Goal: Task Accomplishment & Management: Manage account settings

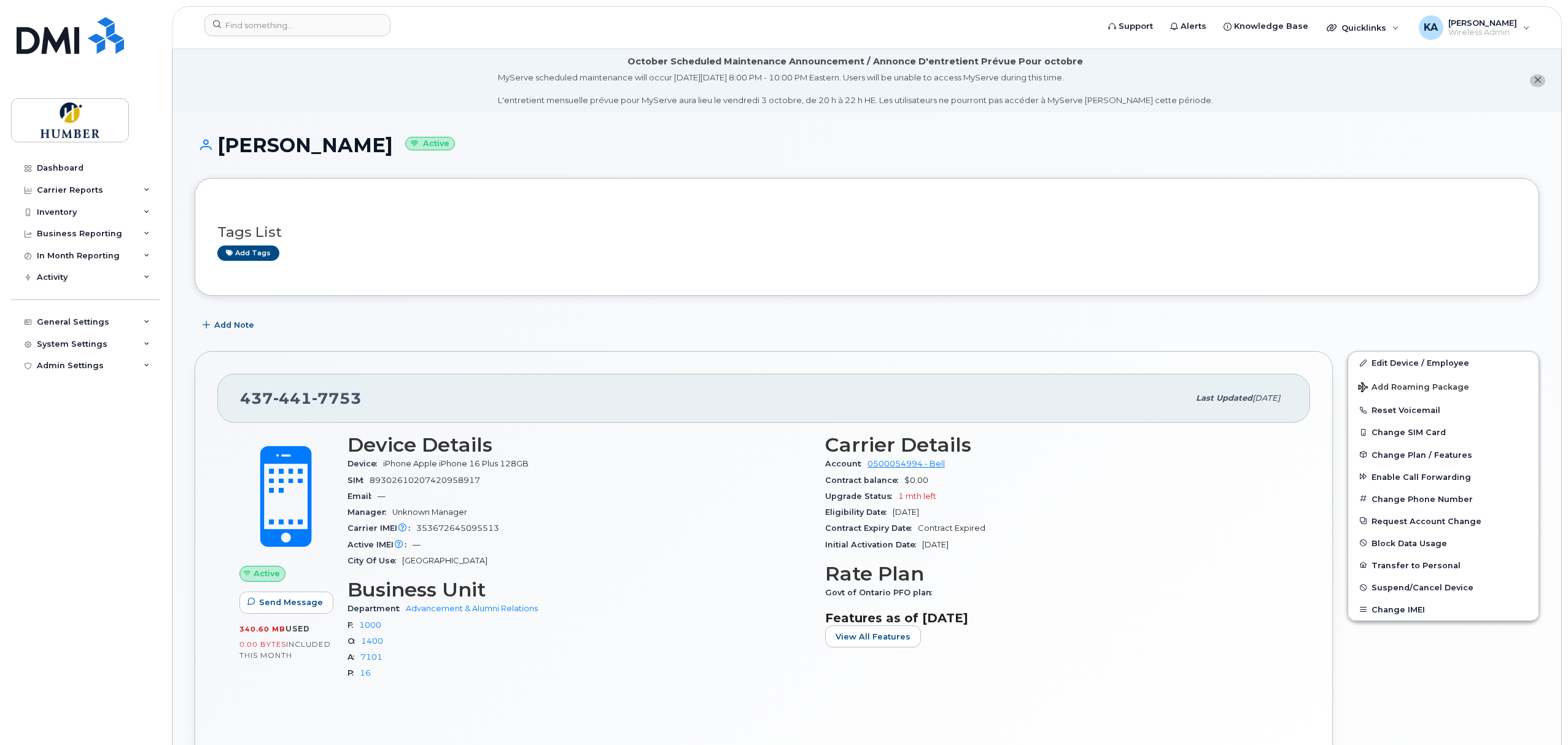
scroll to position [109, 0]
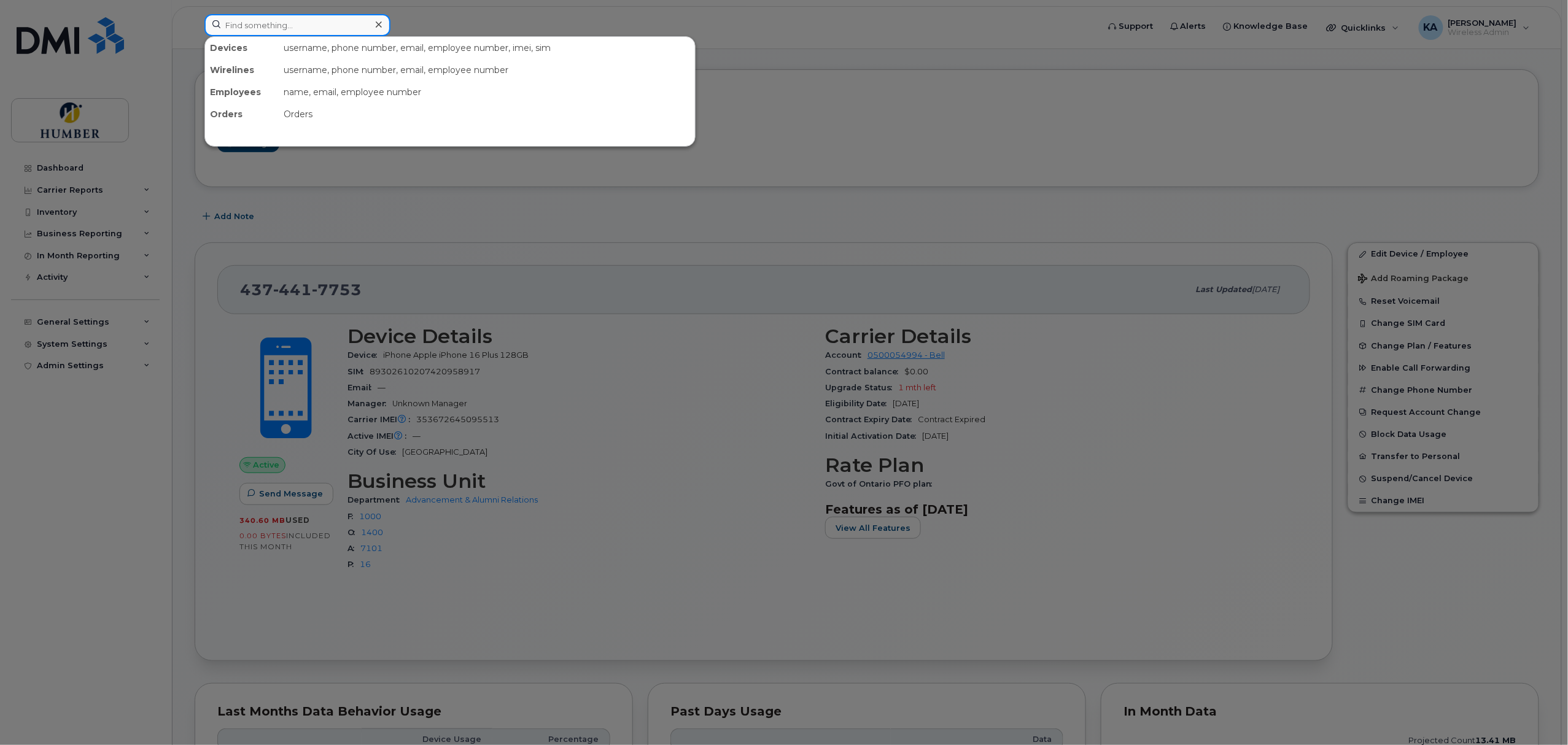
click at [332, 20] on input at bounding box center [297, 25] width 186 height 22
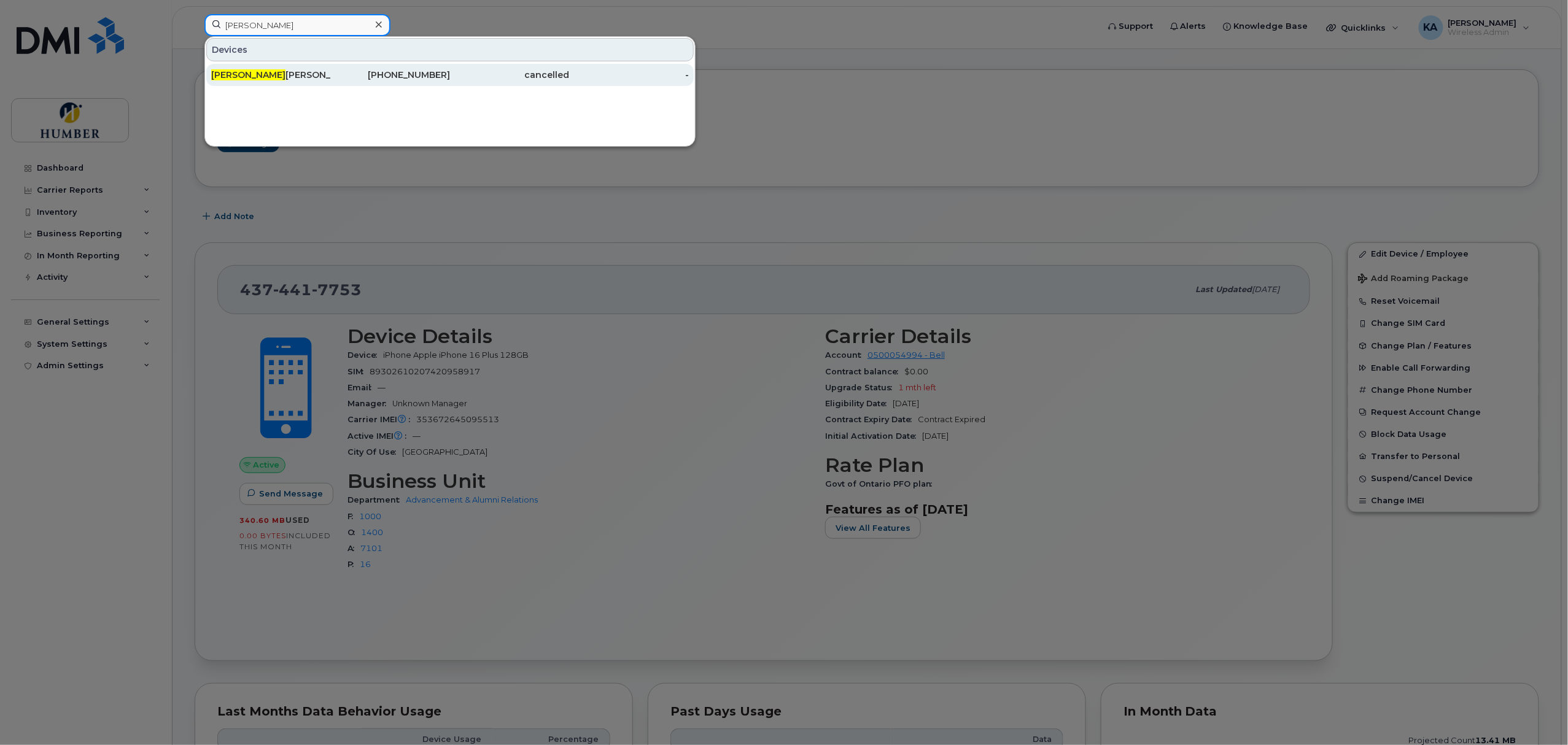
type input "raeshelle"
click at [290, 77] on div "Raeshelle Morris" at bounding box center [271, 74] width 120 height 12
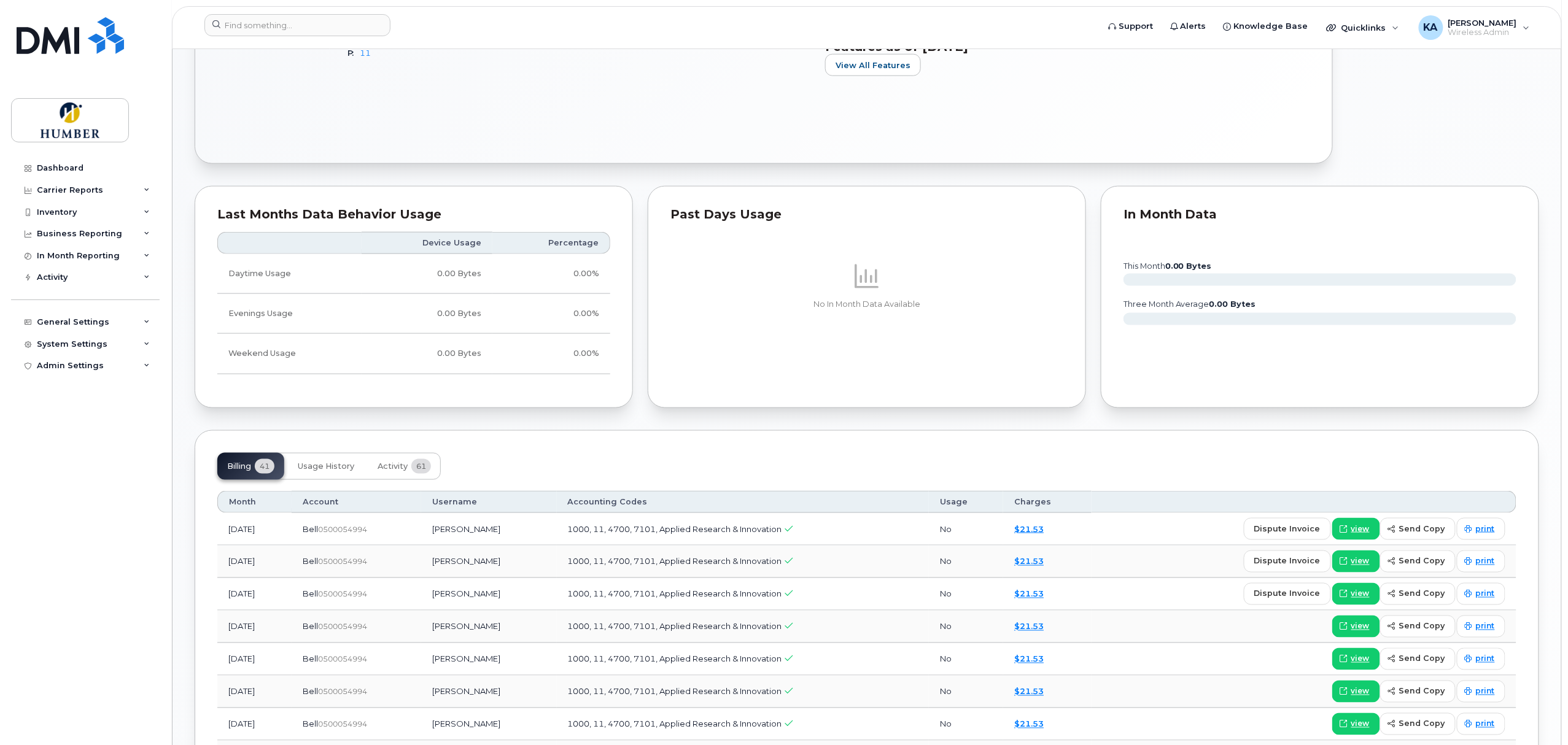
scroll to position [654, 0]
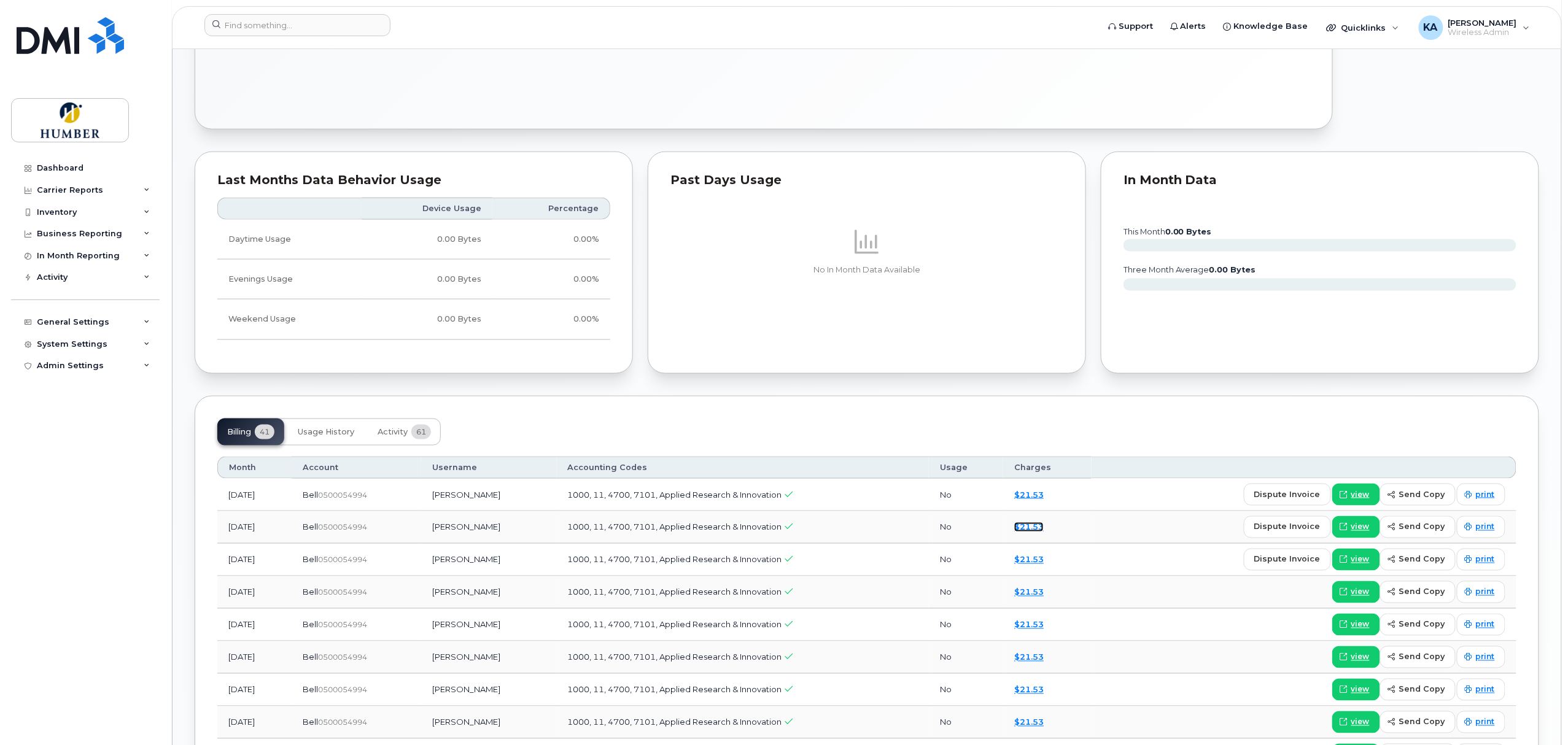
click at [1040, 528] on link "$21.53" at bounding box center [1029, 526] width 30 height 10
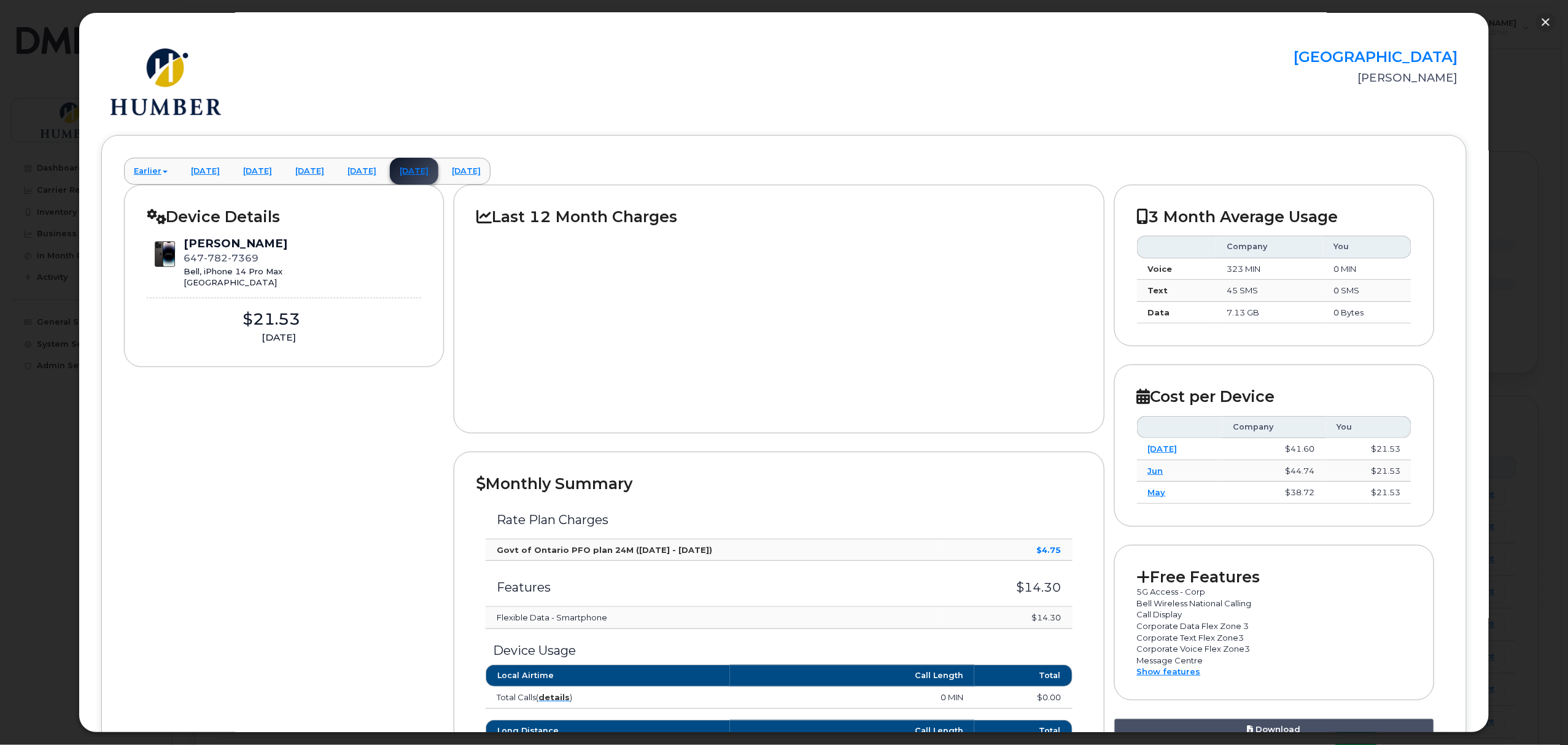
scroll to position [0, 0]
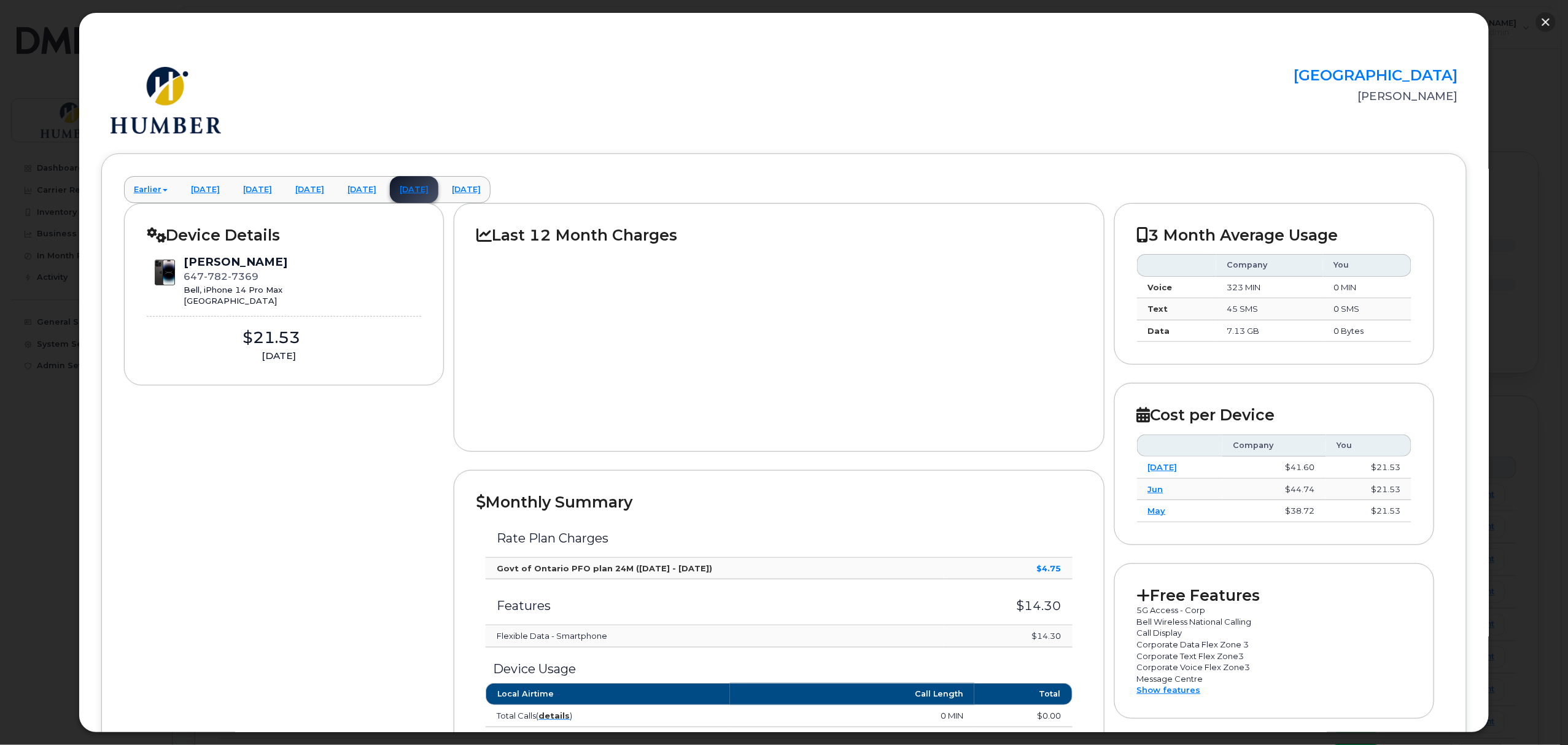
click at [1540, 17] on button "button" at bounding box center [1545, 22] width 19 height 19
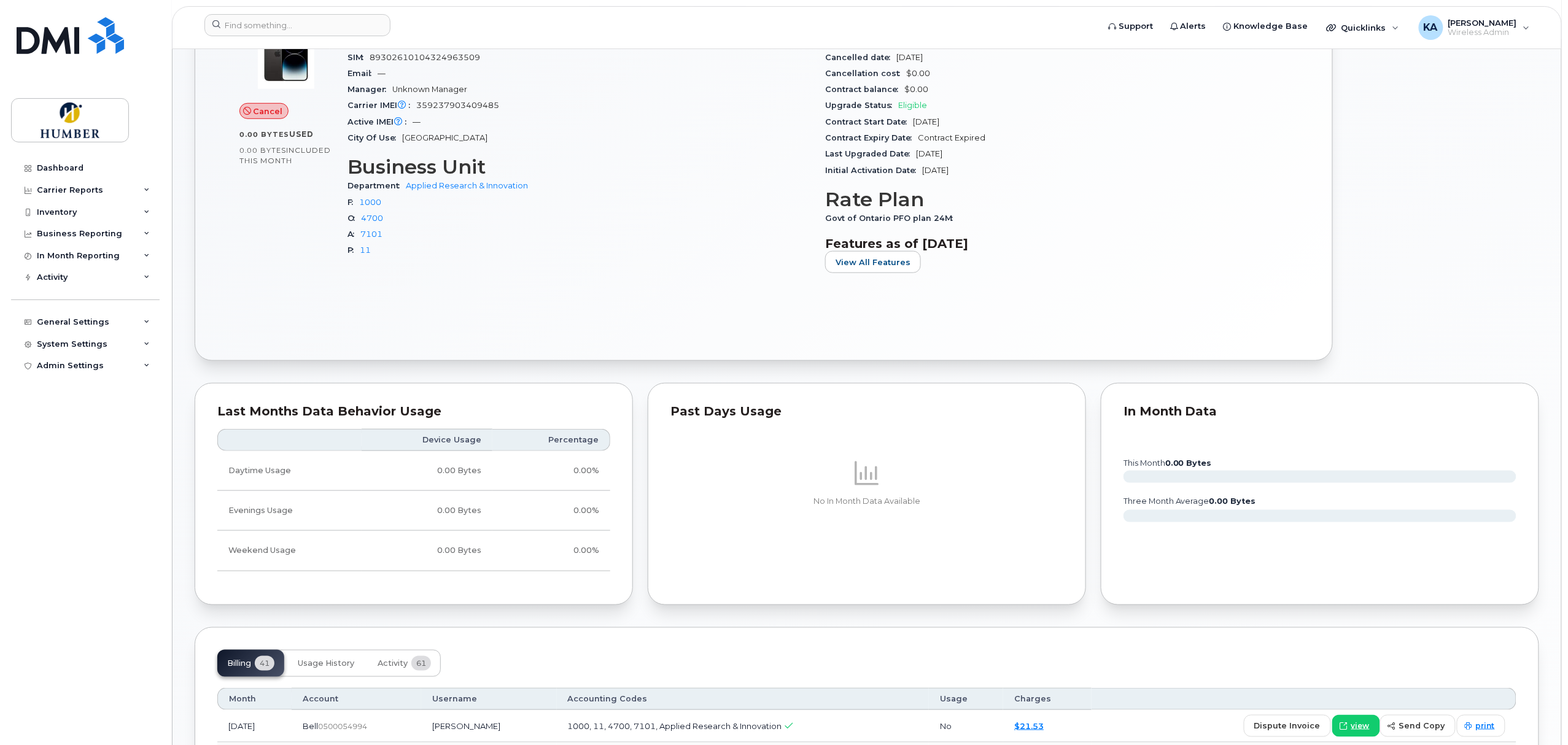
scroll to position [327, 0]
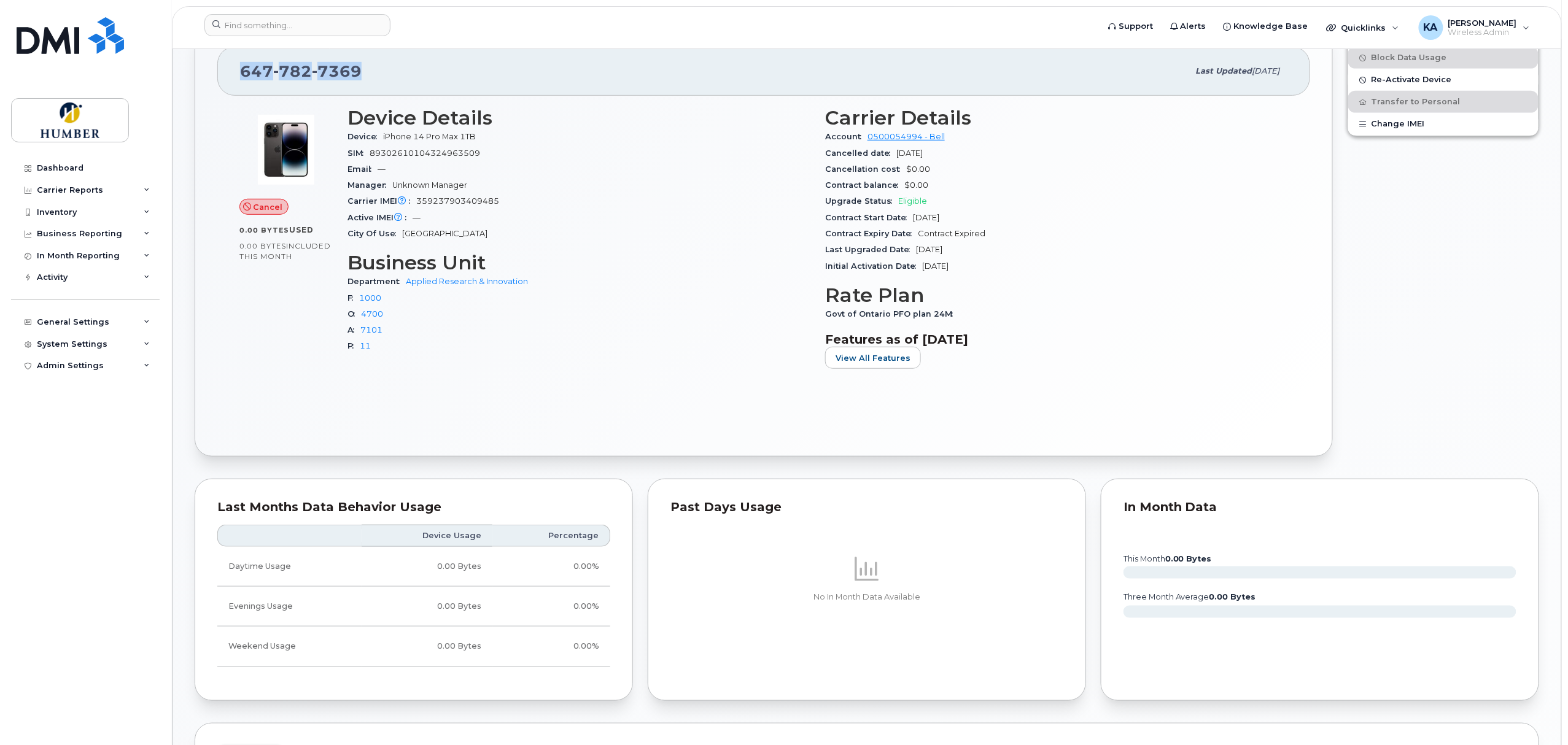
drag, startPoint x: 239, startPoint y: 72, endPoint x: 364, endPoint y: 76, distance: 125.1
click at [364, 76] on div "647 782 7369 Last updated Sep 22, 2025" at bounding box center [764, 71] width 1093 height 49
copy span "647 782 7369"
click at [304, 26] on input at bounding box center [297, 25] width 186 height 22
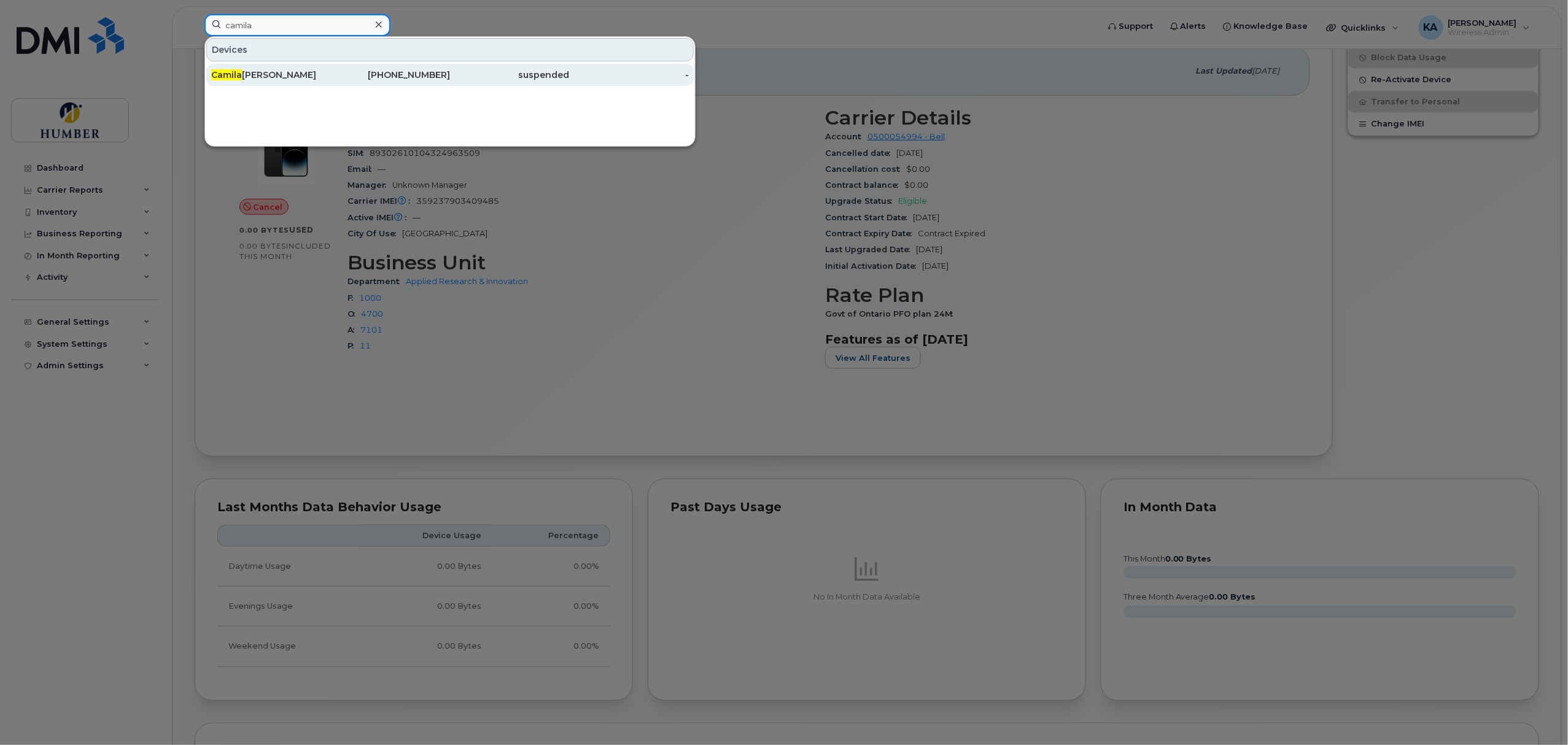
type input "camila"
click at [297, 69] on div "Camila Pena" at bounding box center [271, 75] width 120 height 22
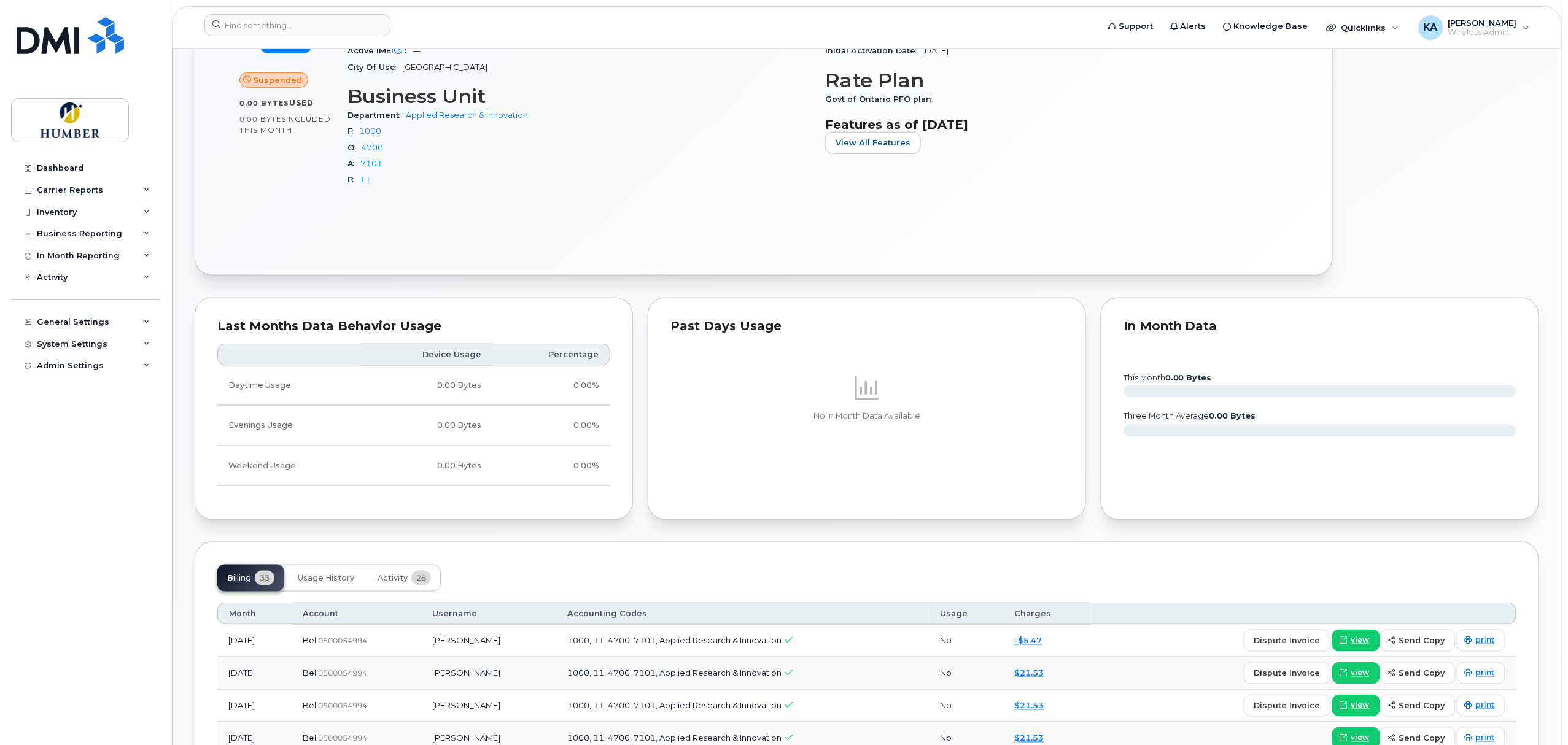
scroll to position [654, 0]
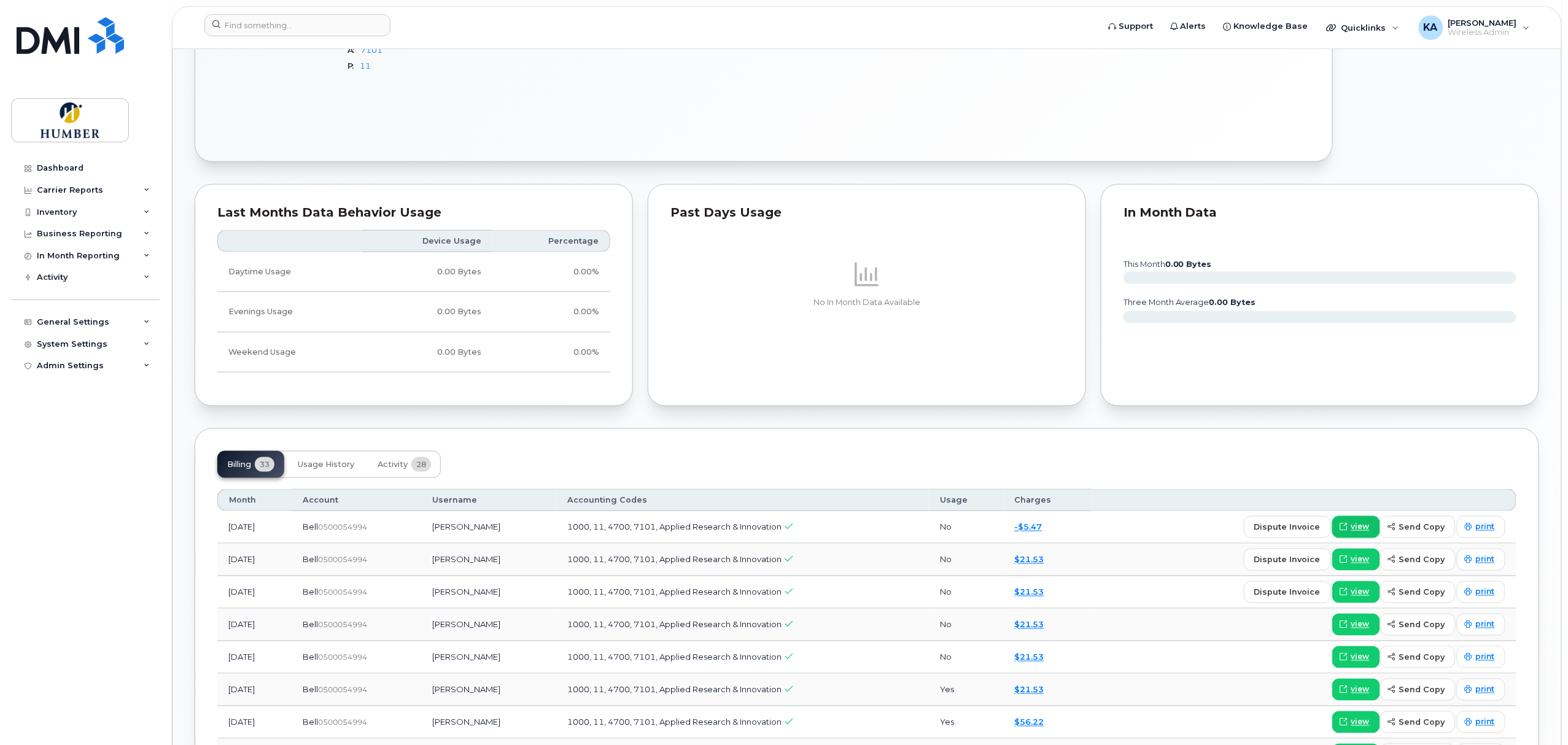
click at [1360, 531] on span "view" at bounding box center [1360, 526] width 18 height 11
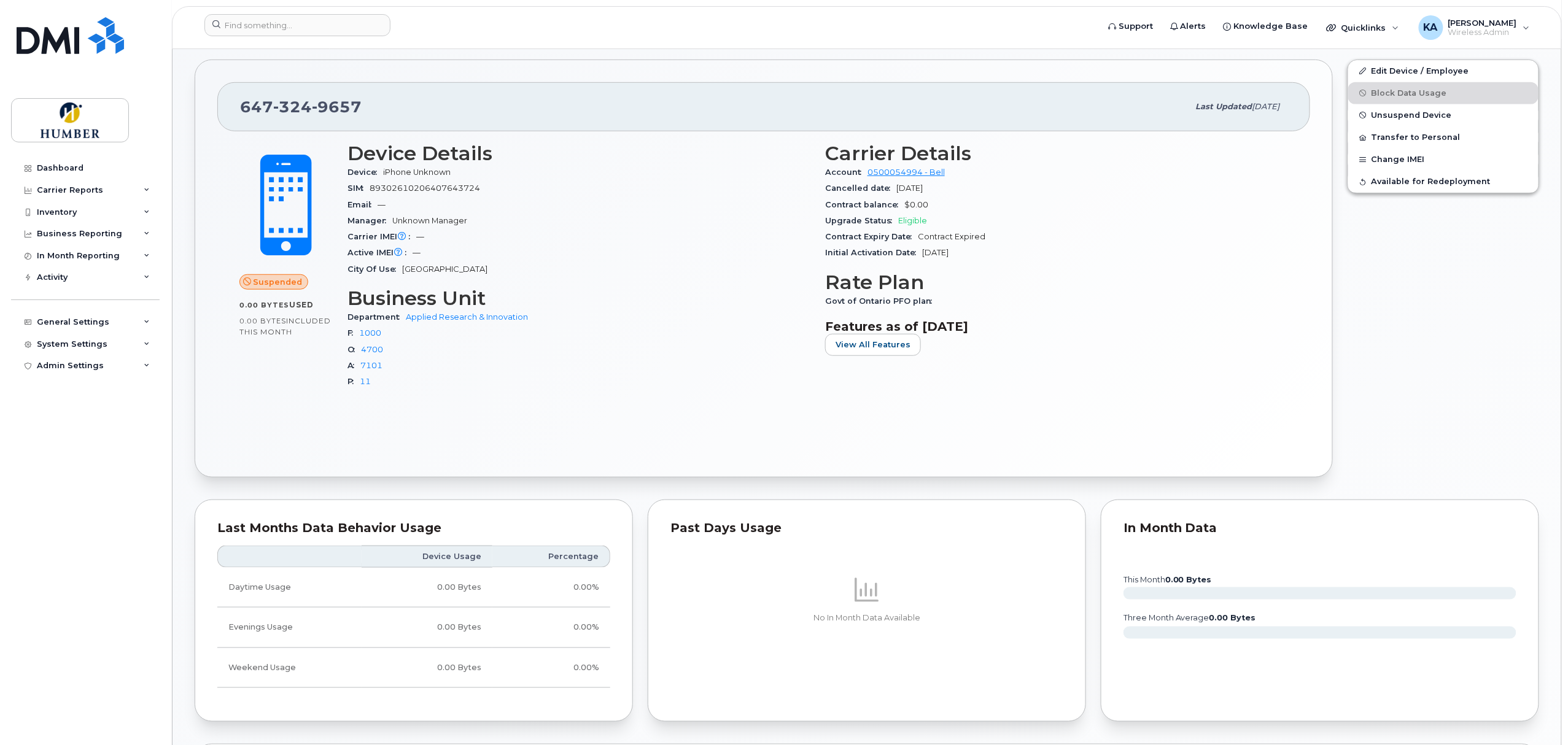
scroll to position [109, 0]
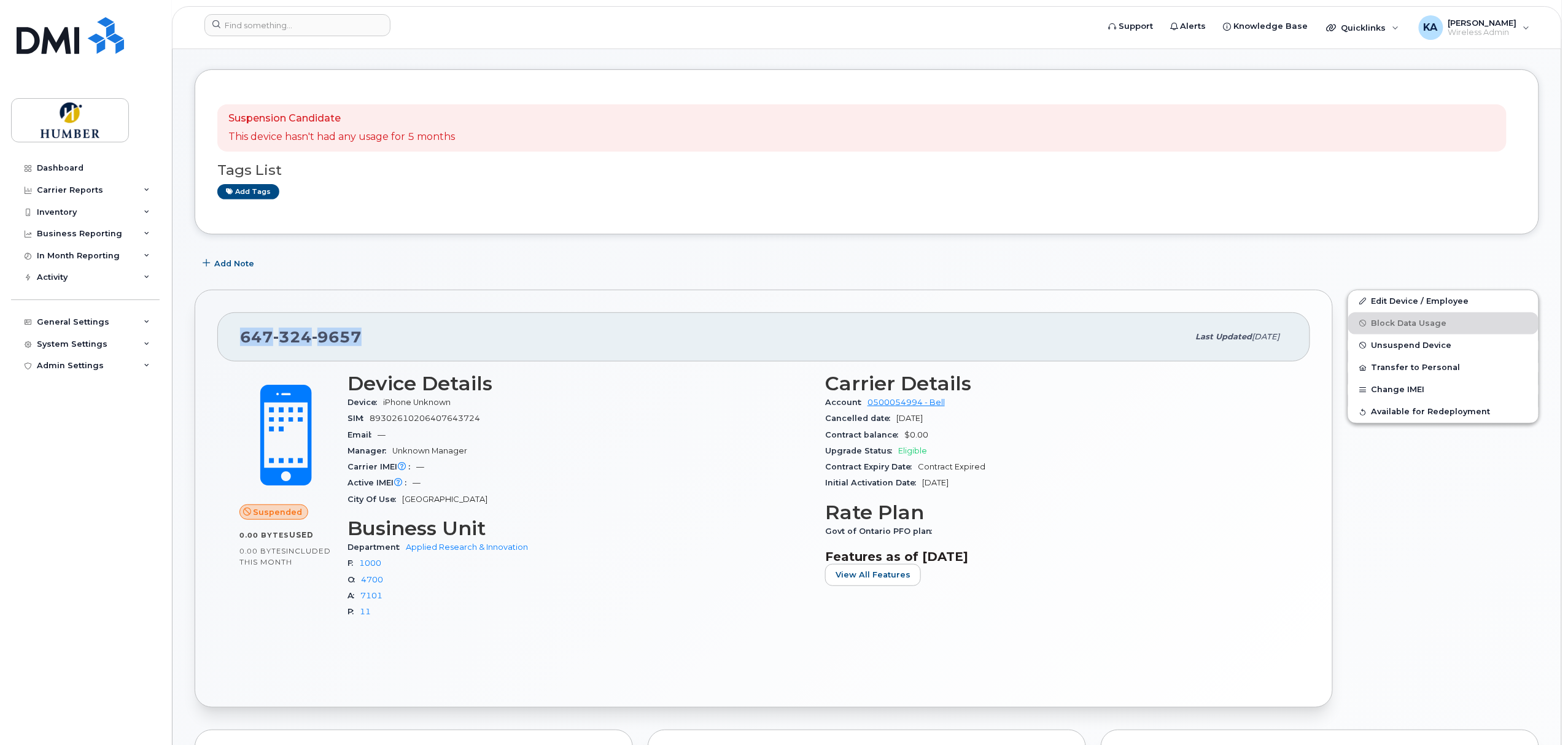
drag, startPoint x: 242, startPoint y: 334, endPoint x: 364, endPoint y: 340, distance: 122.1
click at [364, 340] on div "647 324 9657" at bounding box center [714, 337] width 949 height 26
copy span "647 324 9657"
click at [122, 239] on div "Business Reporting" at bounding box center [85, 233] width 149 height 22
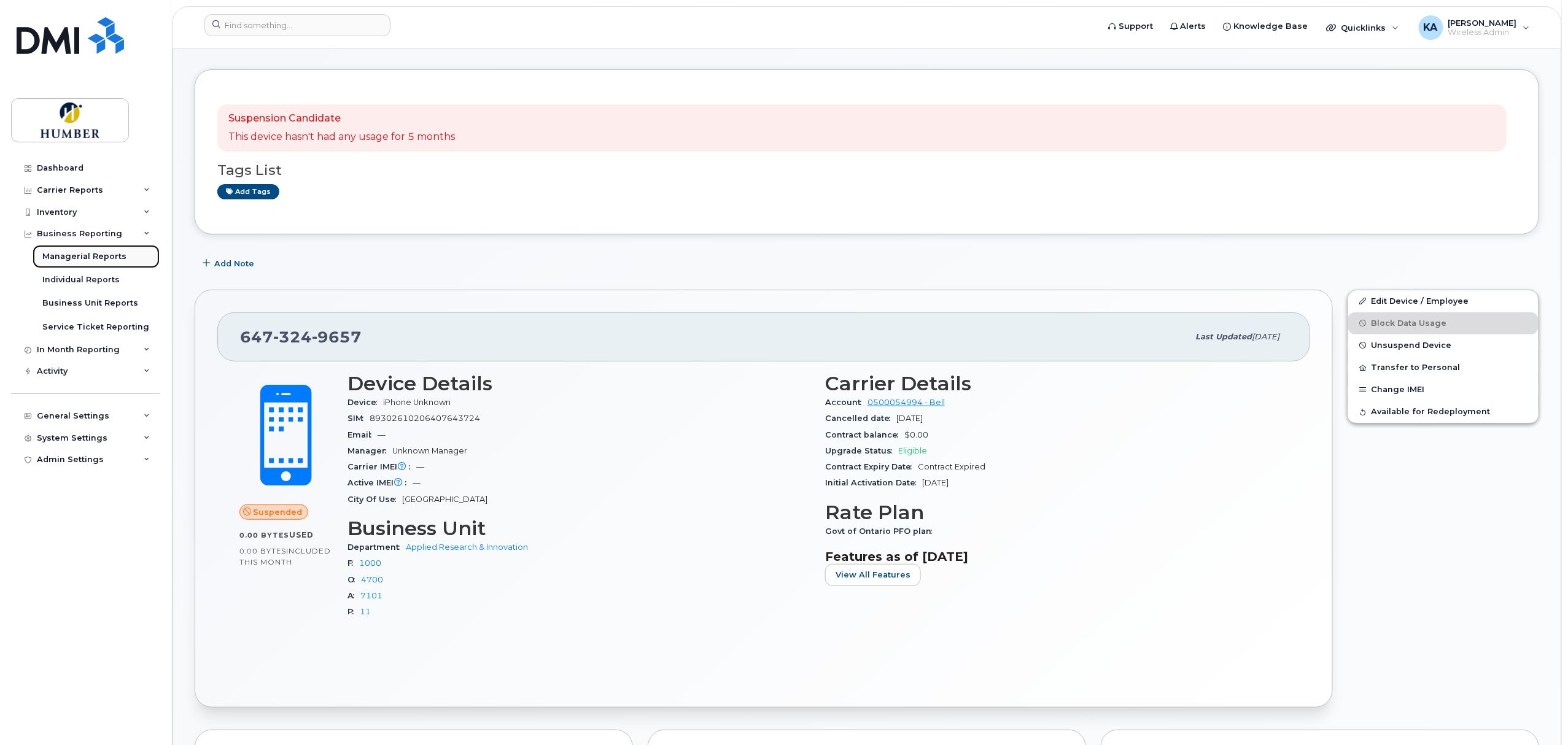
click at [115, 249] on link "Managerial Reports" at bounding box center [96, 256] width 127 height 23
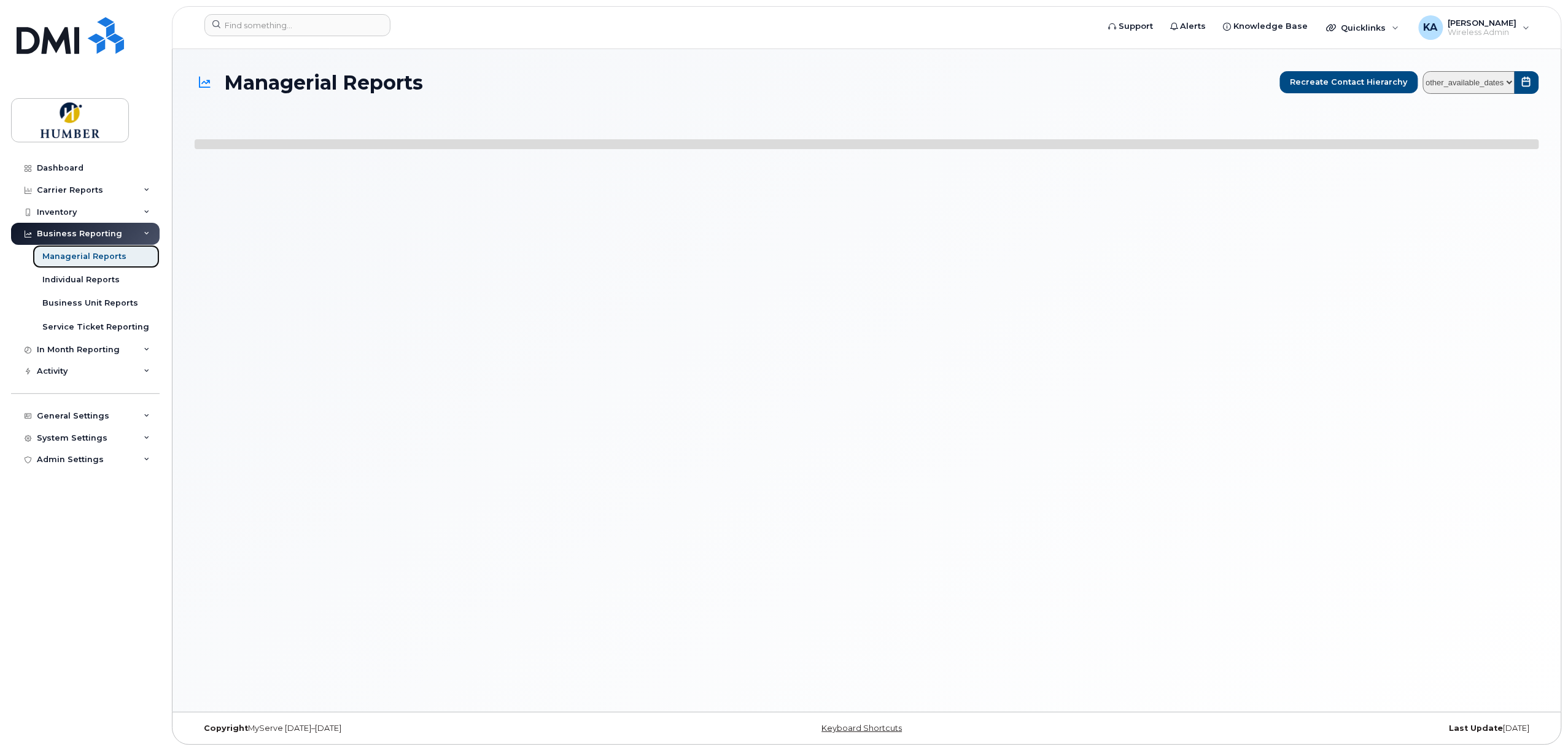
select select
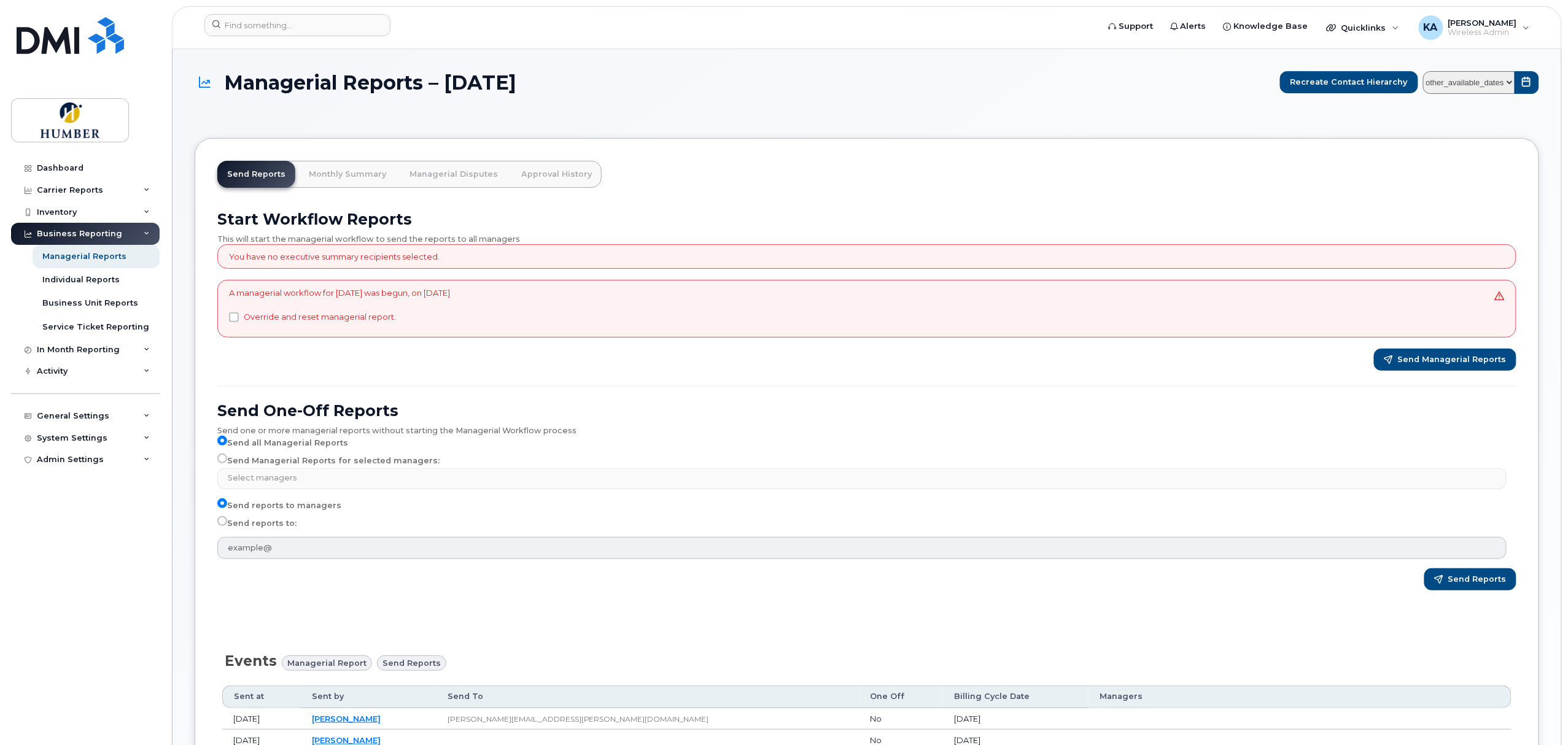
click at [1508, 82] on select "other_available_dates September August July June May April March February Janua…" at bounding box center [1469, 82] width 92 height 23
select select "/customer/65a32fb1-6877-4ec1-ad84-936693170692/reports/dd3cc692-7d95-11f0-9a8a-…"
click at [1423, 71] on select "other_available_dates September August July June May April March February Janua…" at bounding box center [1469, 82] width 92 height 23
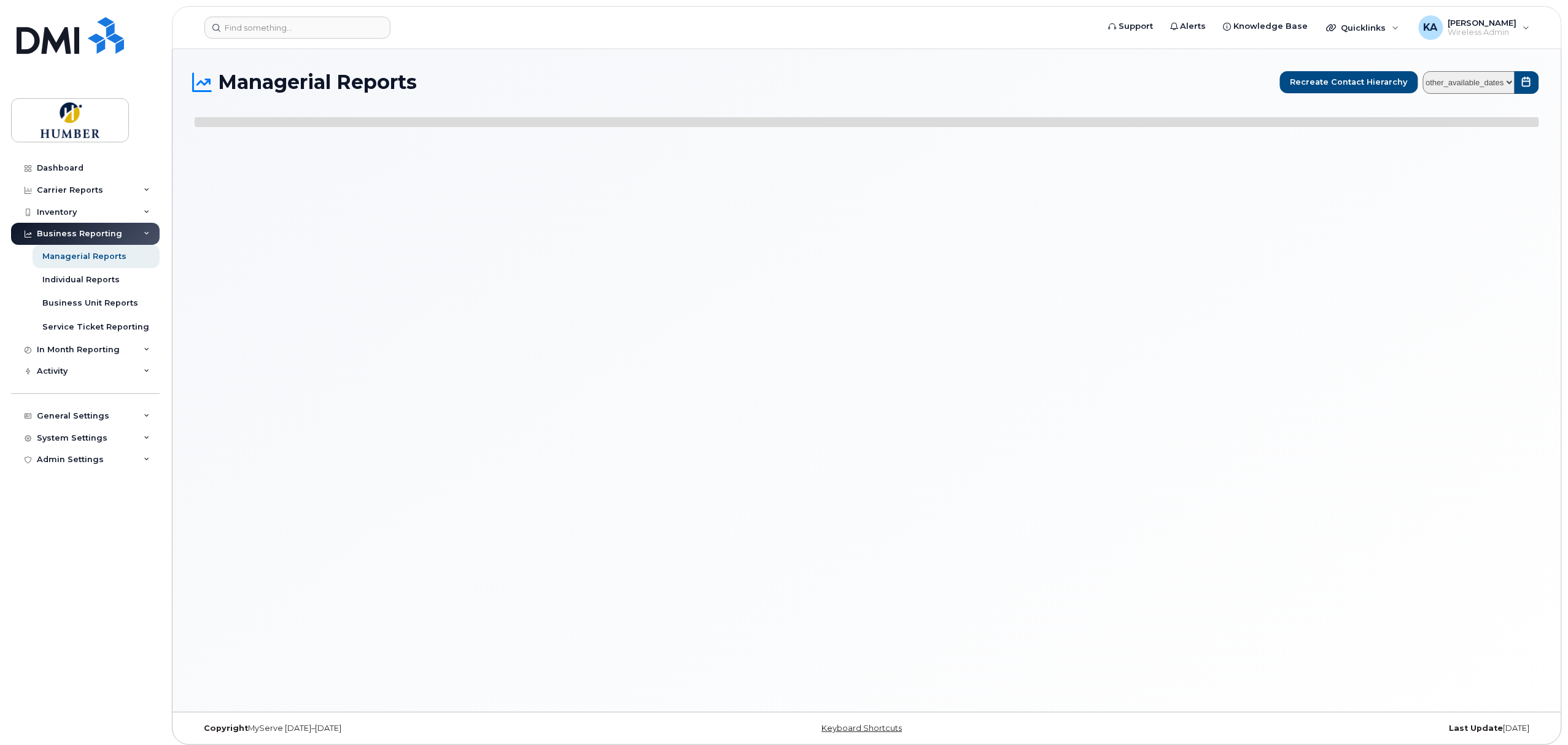
select select
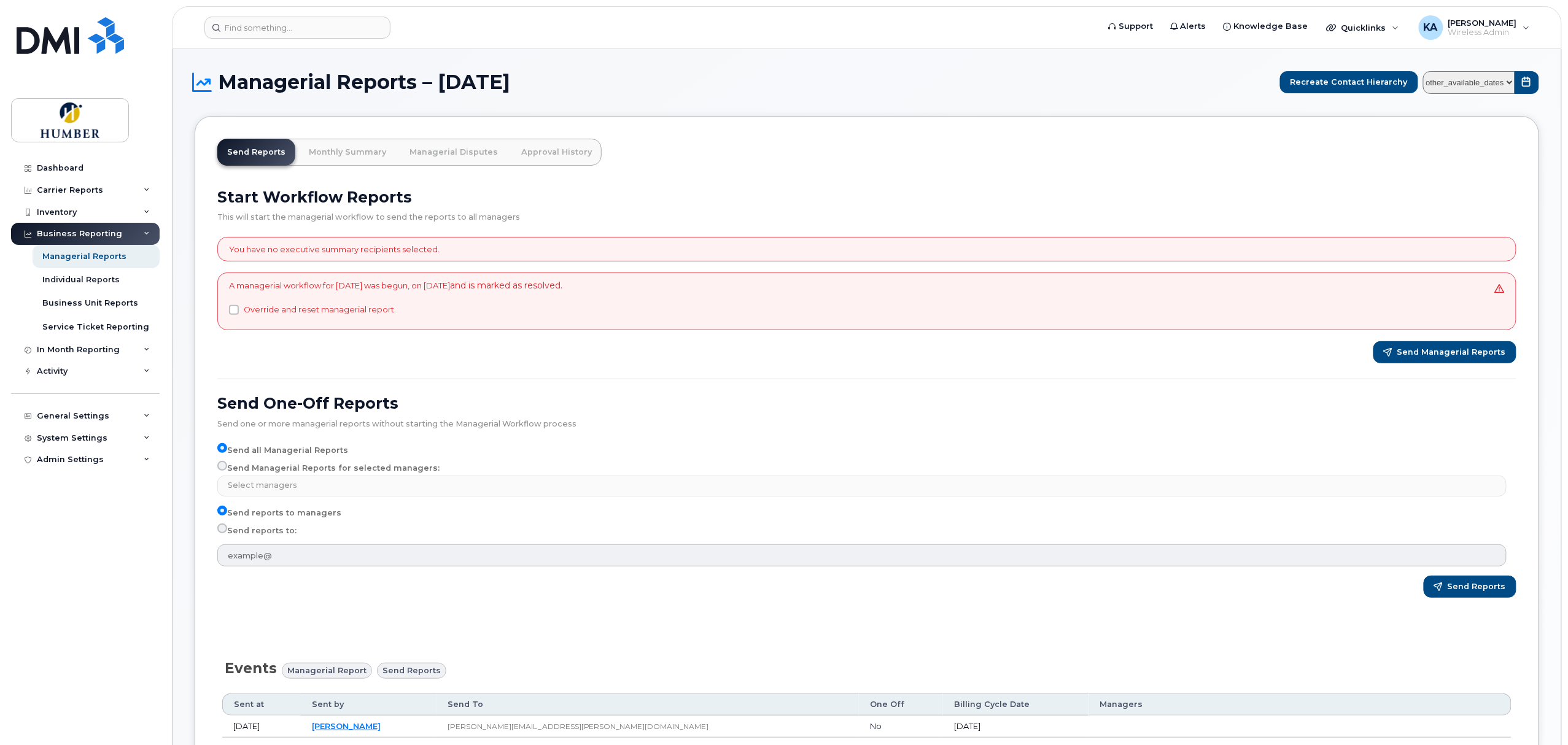
click at [263, 466] on label "Send Managerial Reports for selected managers:" at bounding box center [328, 468] width 222 height 15
click at [227, 466] on input "Send Managerial Reports for selected managers:" at bounding box center [222, 465] width 10 height 10
radio input "true"
click at [221, 468] on input "Send Managerial Reports for selected managers:" at bounding box center [222, 465] width 10 height 10
click at [221, 470] on input "Send Managerial Reports for selected managers:" at bounding box center [222, 465] width 10 height 10
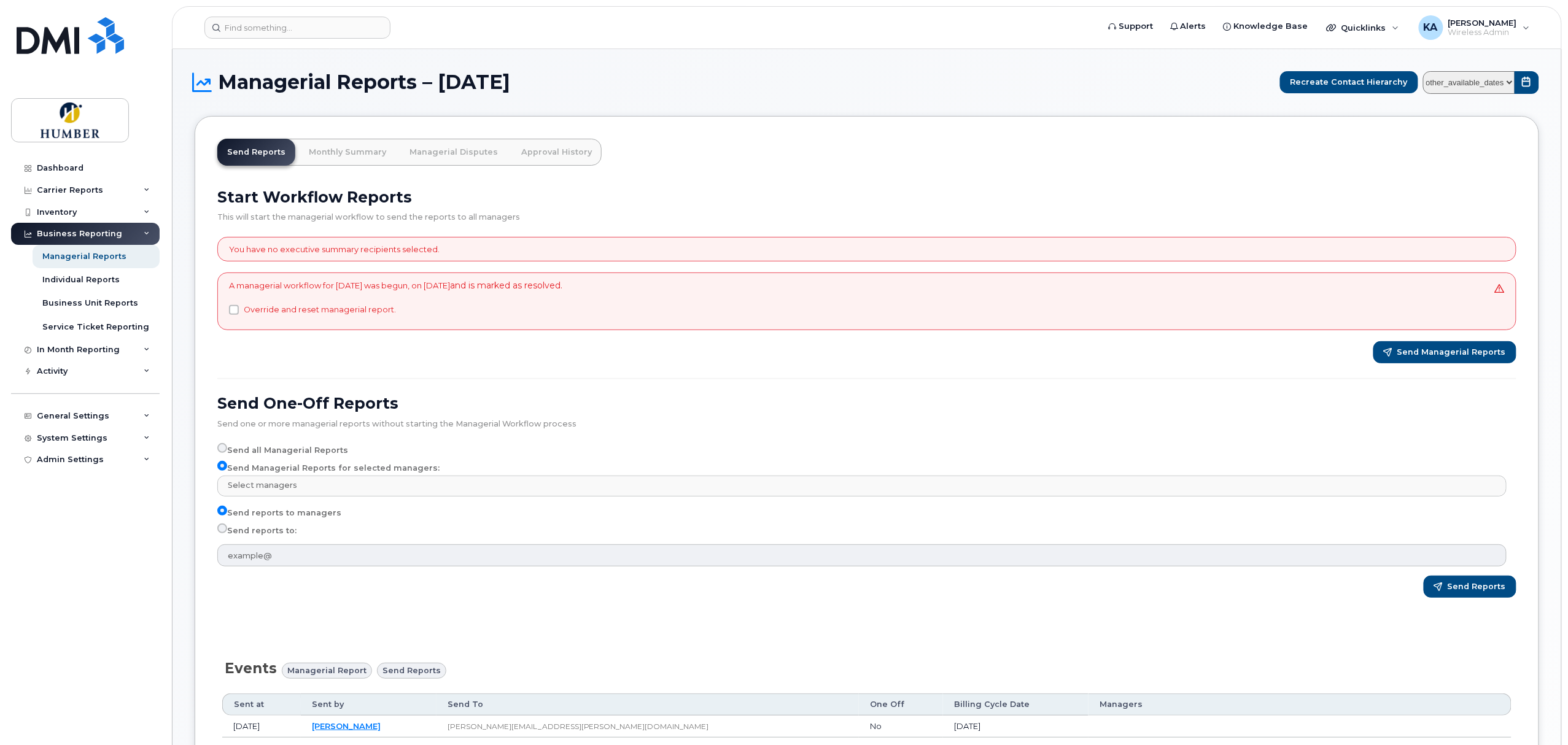
click at [222, 526] on input "Send reports to:" at bounding box center [222, 528] width 10 height 10
radio input "true"
click at [222, 528] on input "Send reports to:" at bounding box center [222, 528] width 10 height 10
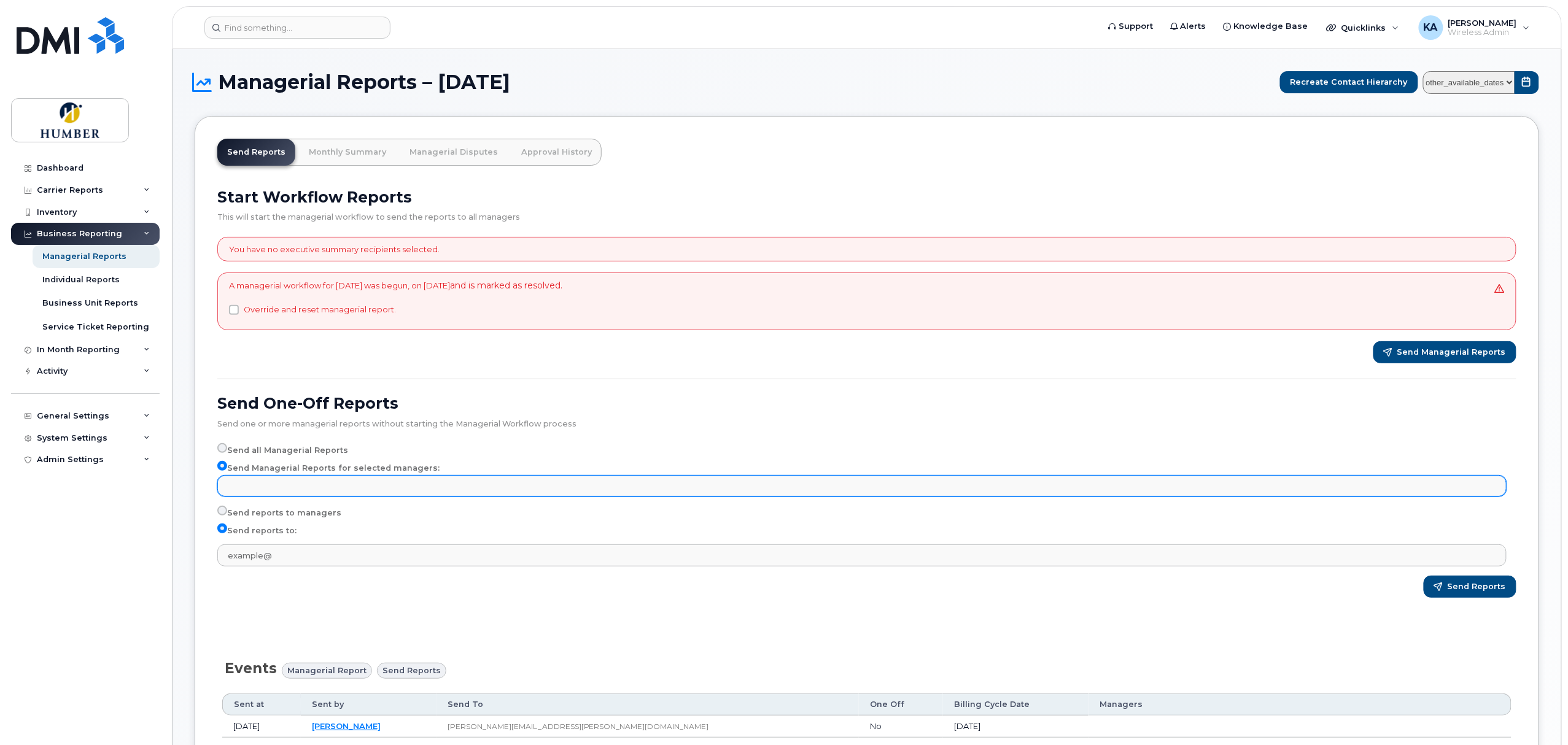
click at [271, 484] on input "text" at bounding box center [863, 485] width 1277 height 17
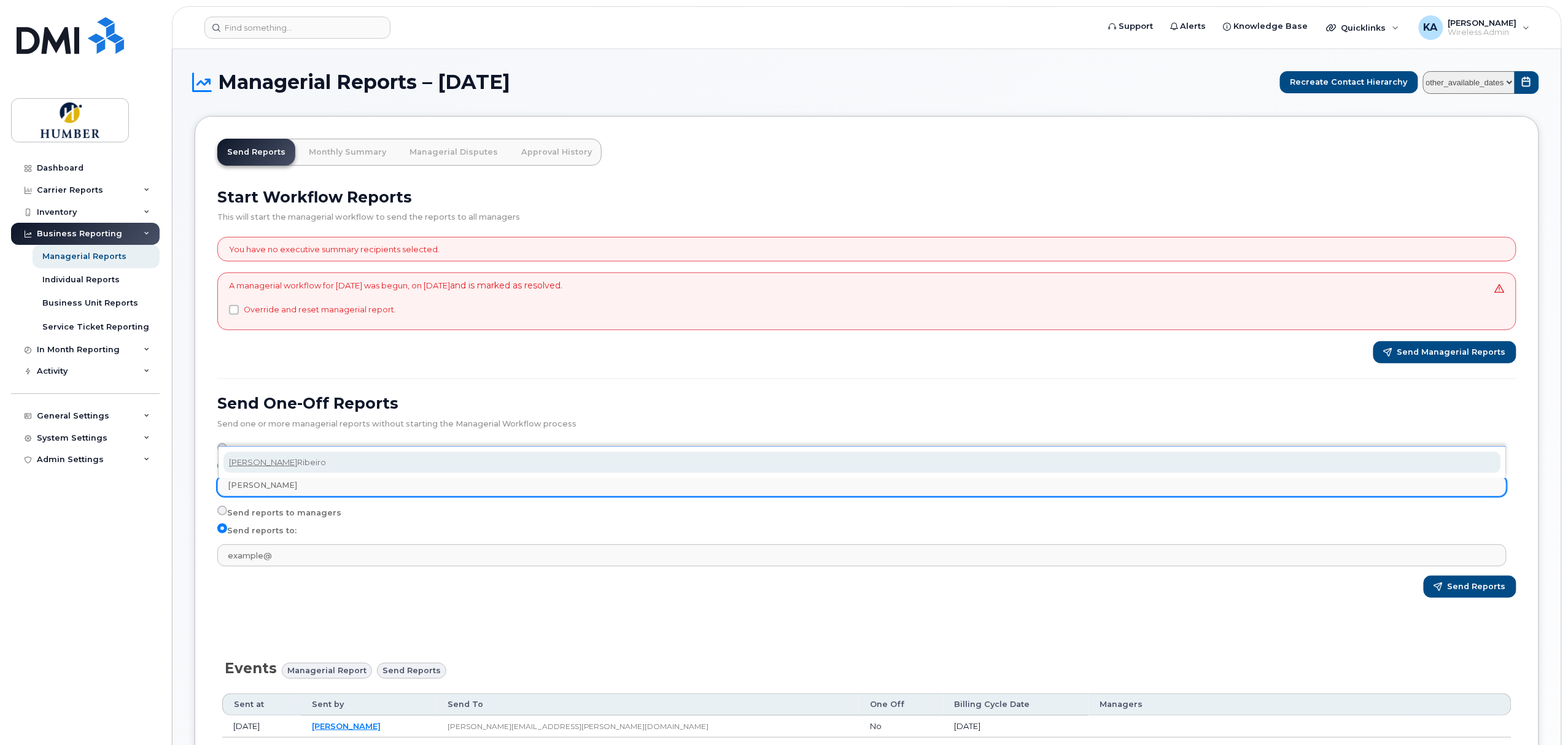
type input "duarte"
select select "a49bfdb4-7fce-4be4-92c3-d101e2f4fd85"
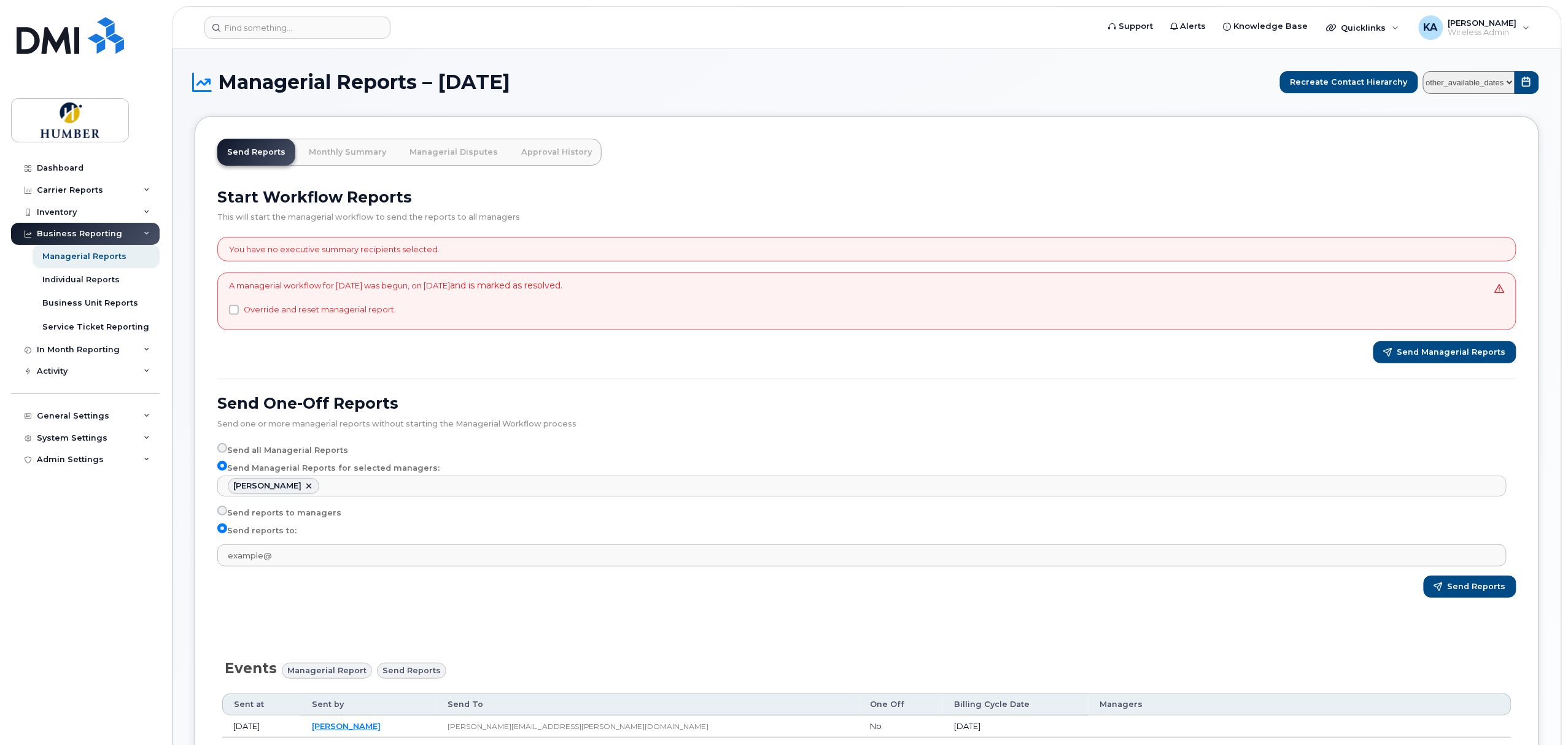
scroll to position [230, 0]
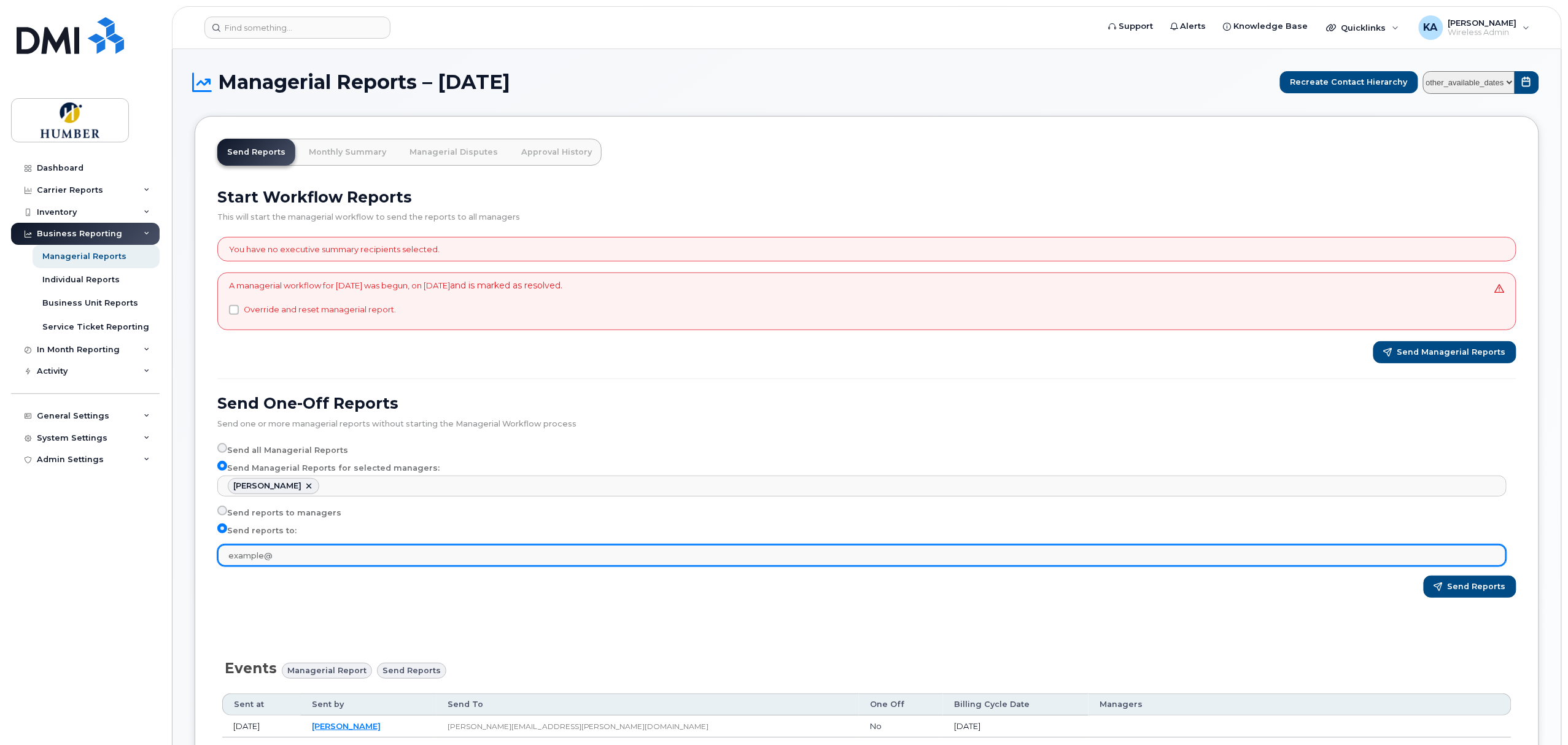
click at [275, 560] on input "text" at bounding box center [862, 555] width 1289 height 22
type input "kathy.ancimer@humber.ca"
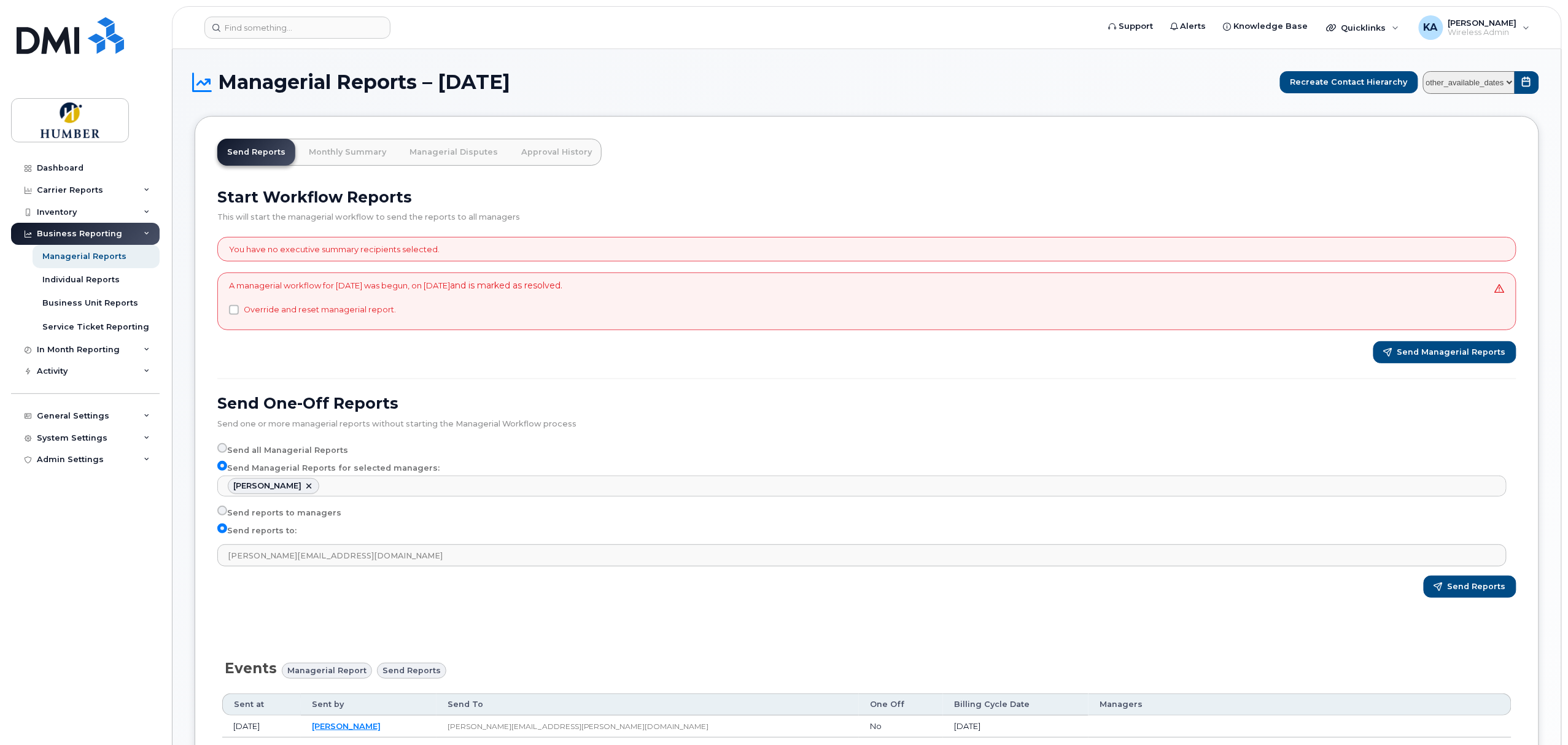
click at [1500, 79] on select "other_available_dates September August July June May April March February Janua…" at bounding box center [1469, 82] width 92 height 23
select select "/customer/65a32fb1-6877-4ec1-ad84-936693170692/reports/dd3cc692-7d95-11f0-9a8a-…"
click at [1423, 71] on select "other_available_dates September August July June May April March February Janua…" at bounding box center [1469, 82] width 92 height 23
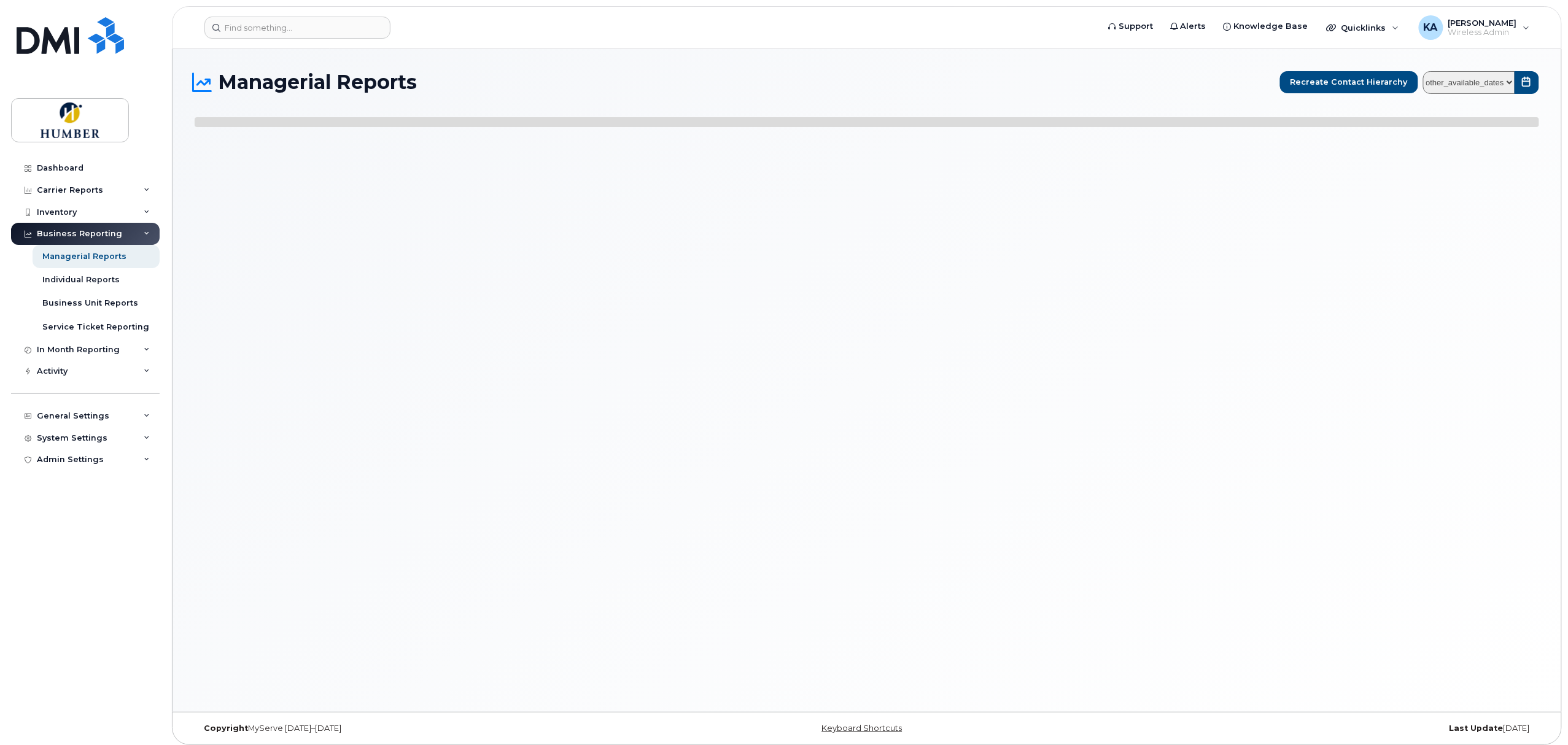
select select
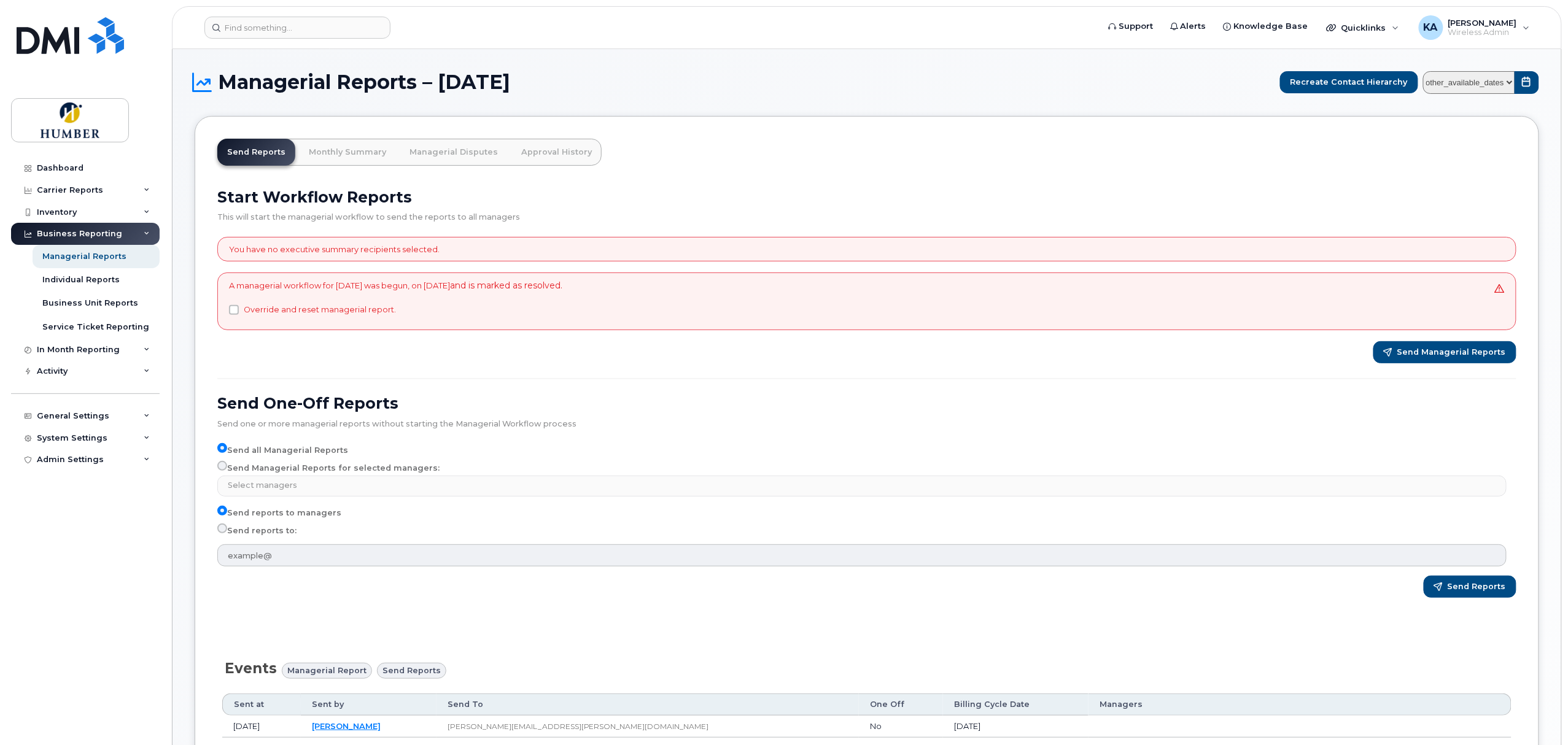
click at [225, 468] on input "Send Managerial Reports for selected managers:" at bounding box center [222, 465] width 10 height 10
radio input "true"
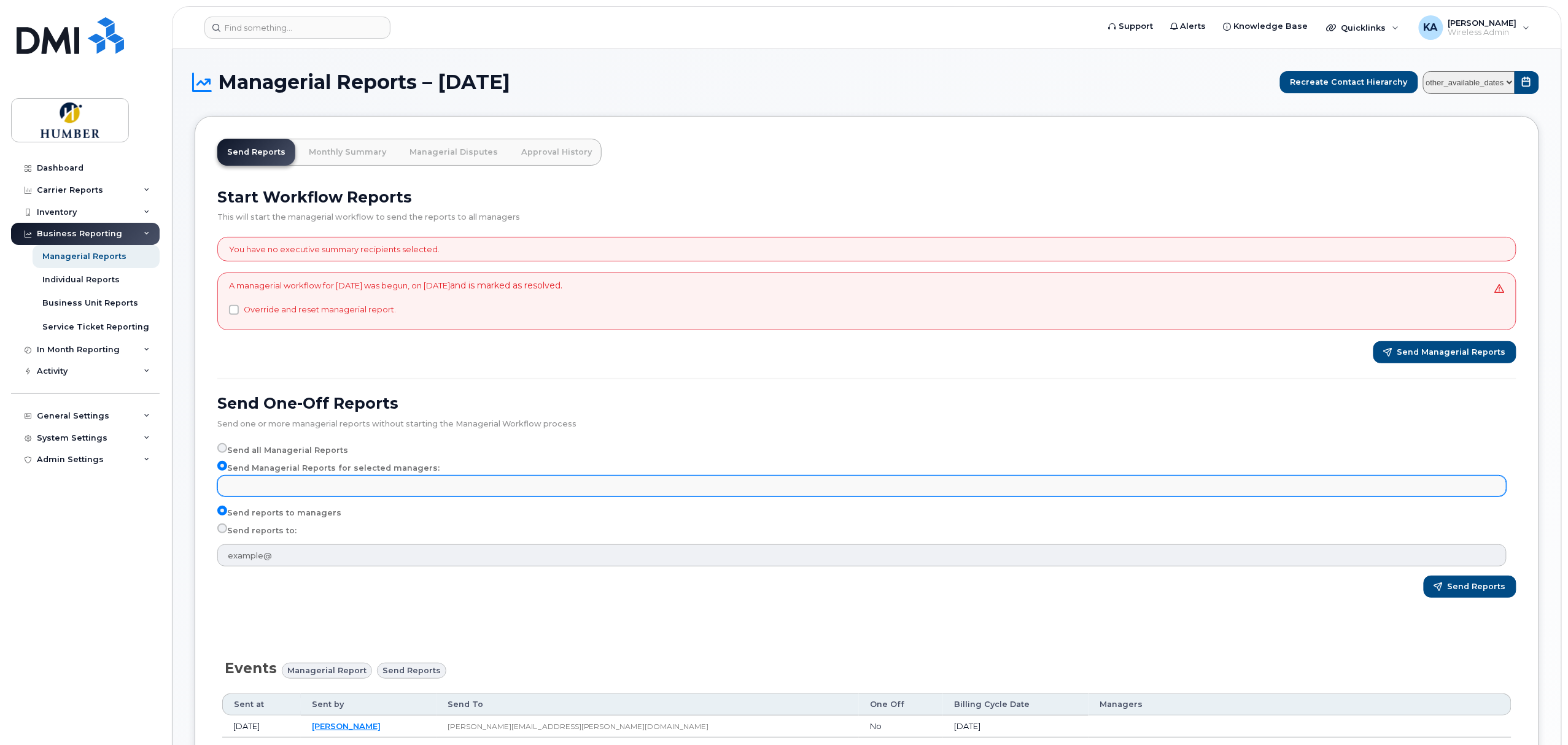
click at [242, 482] on input "text" at bounding box center [863, 485] width 1277 height 17
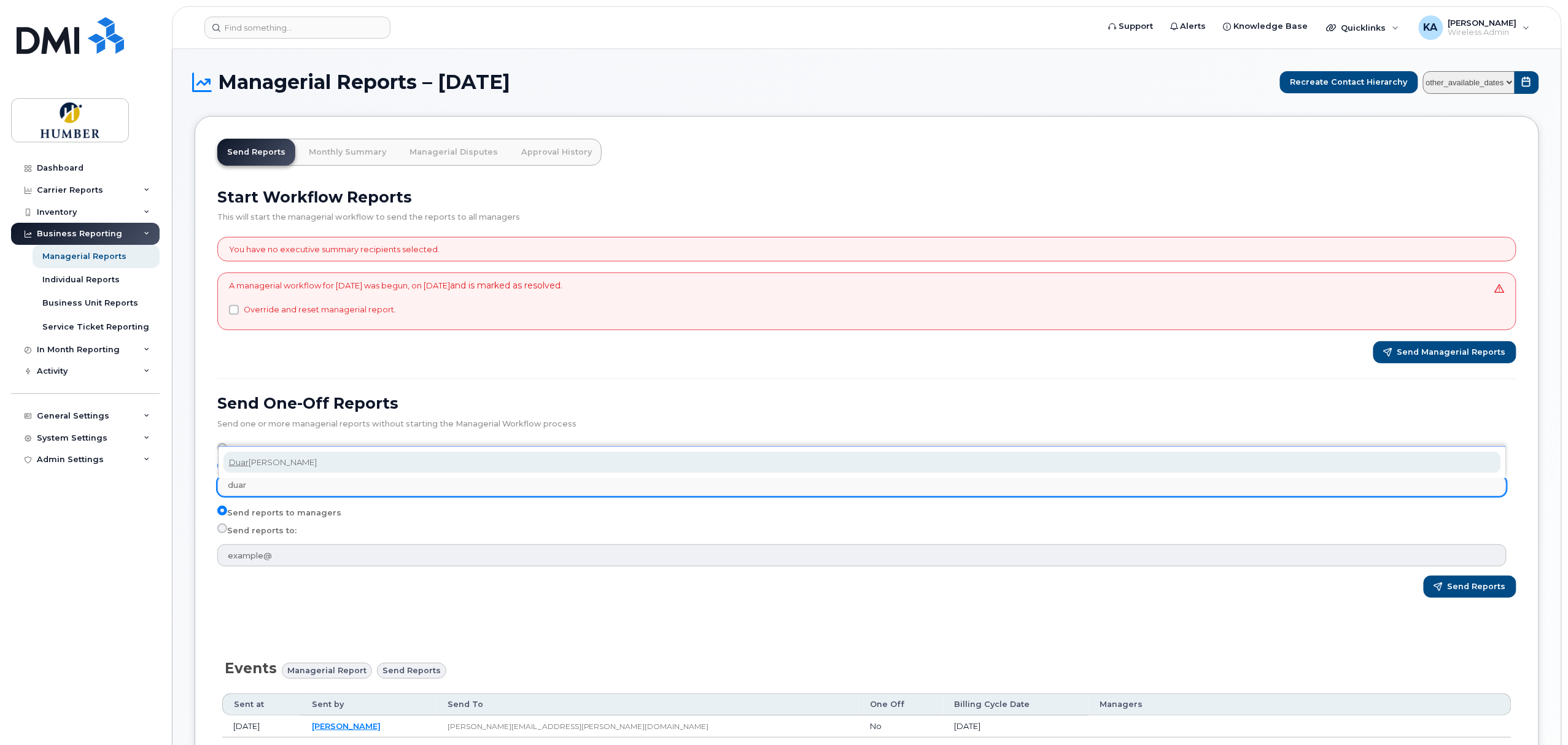
type input "duar"
select select "a49bfdb4-7fce-4be4-92c3-d101e2f4fd85"
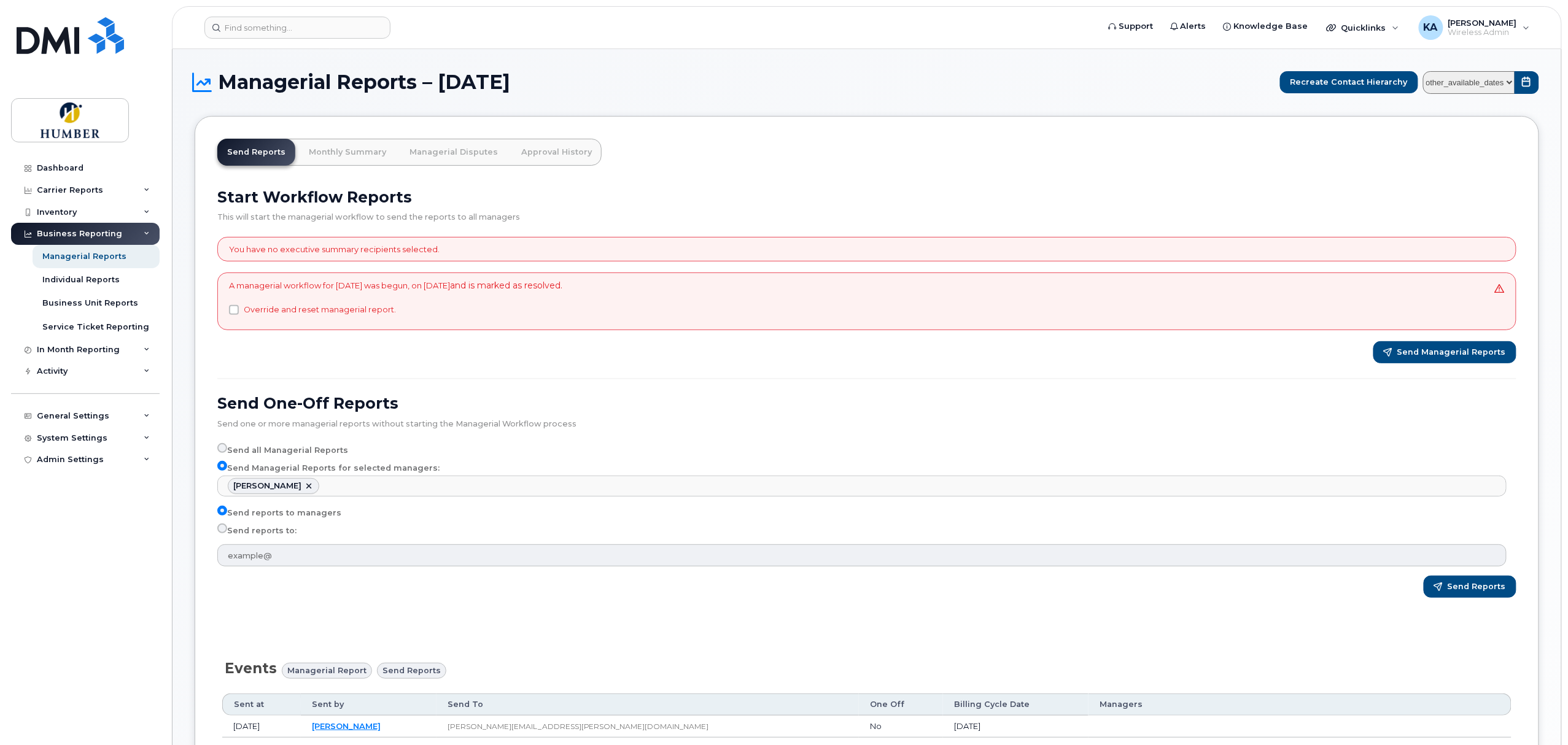
click at [224, 530] on input "Send reports to:" at bounding box center [222, 528] width 10 height 10
radio input "true"
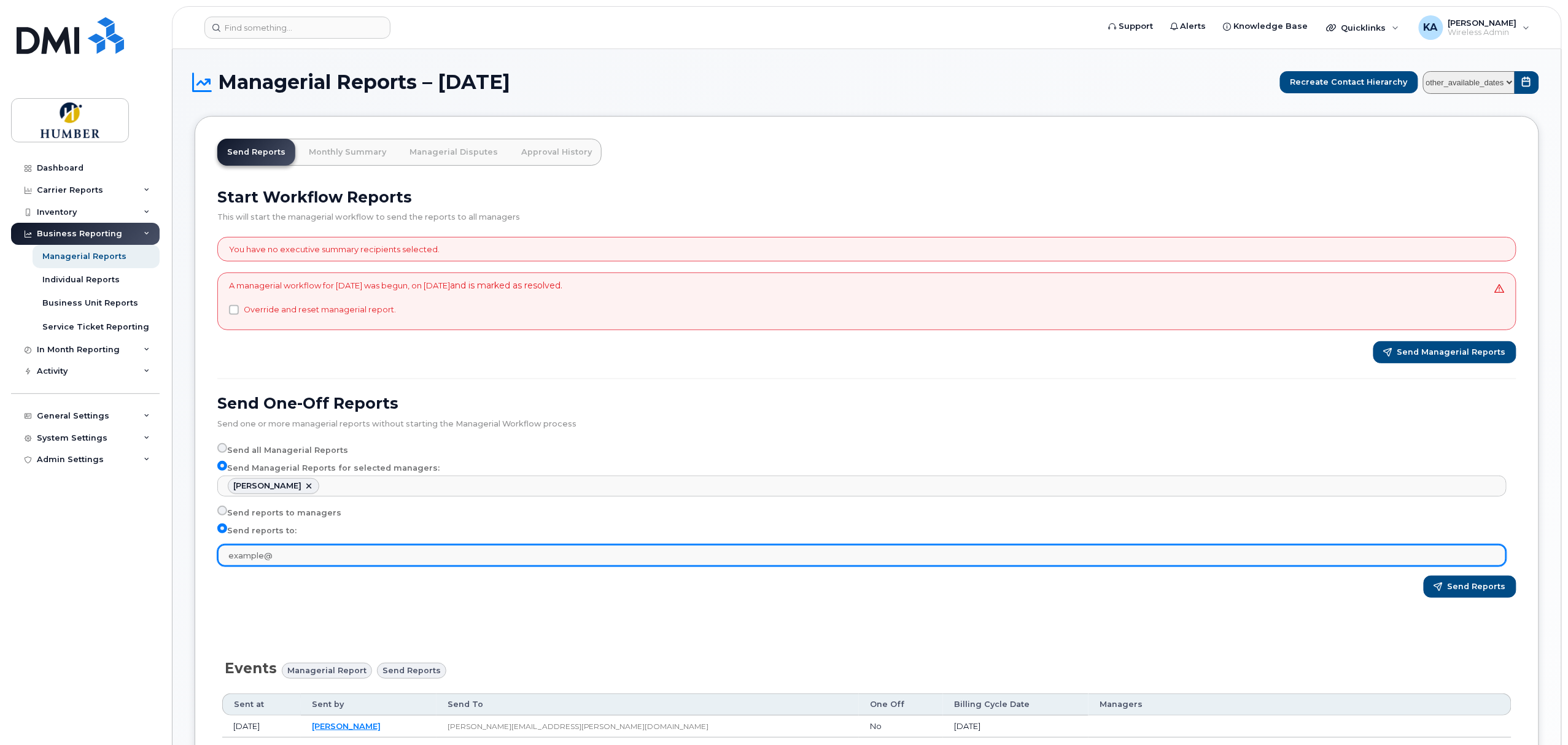
click at [245, 554] on input "text" at bounding box center [862, 555] width 1289 height 22
type input "[PERSON_NAME][EMAIL_ADDRESS][DOMAIN_NAME]"
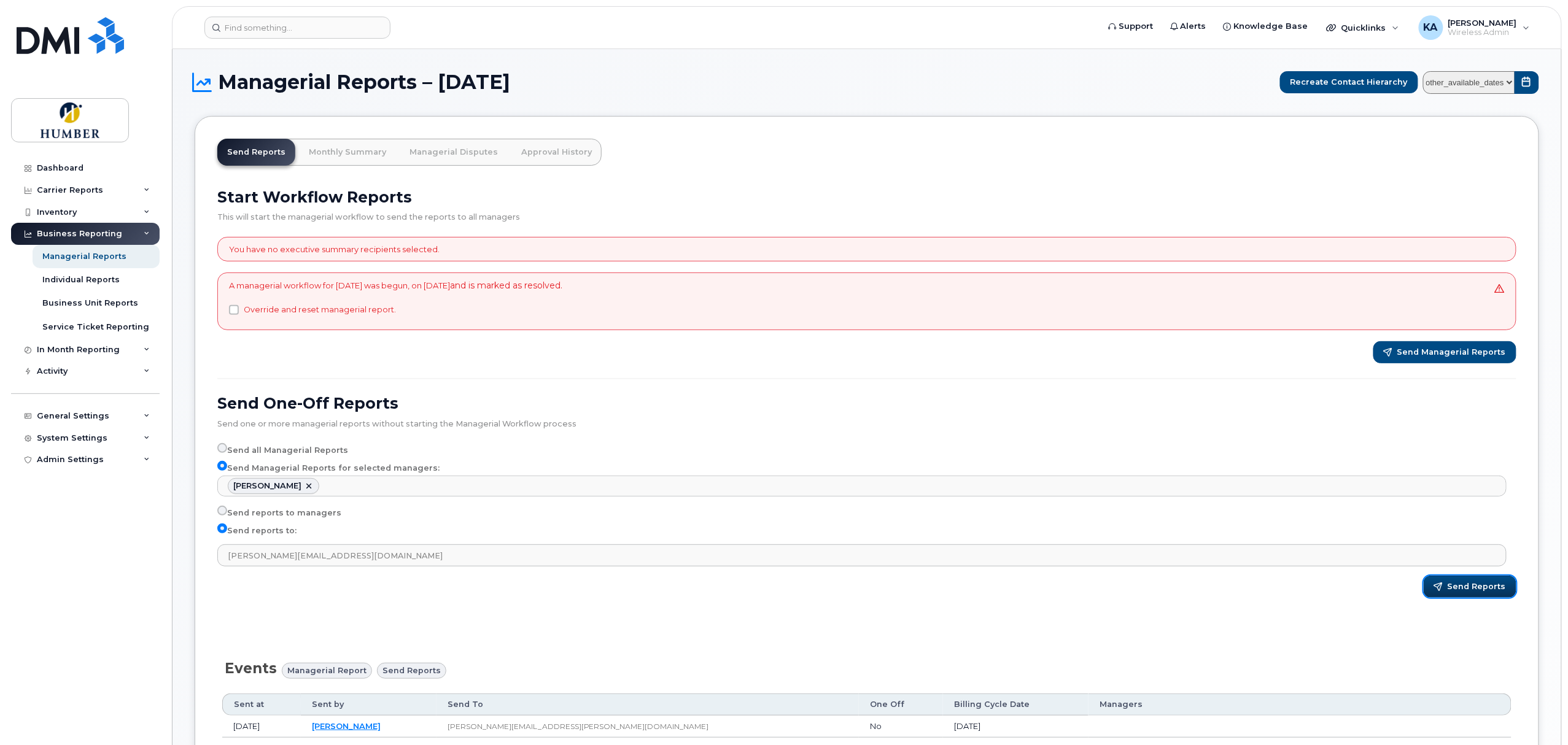
click at [1464, 589] on span "Send Reports" at bounding box center [1477, 586] width 58 height 11
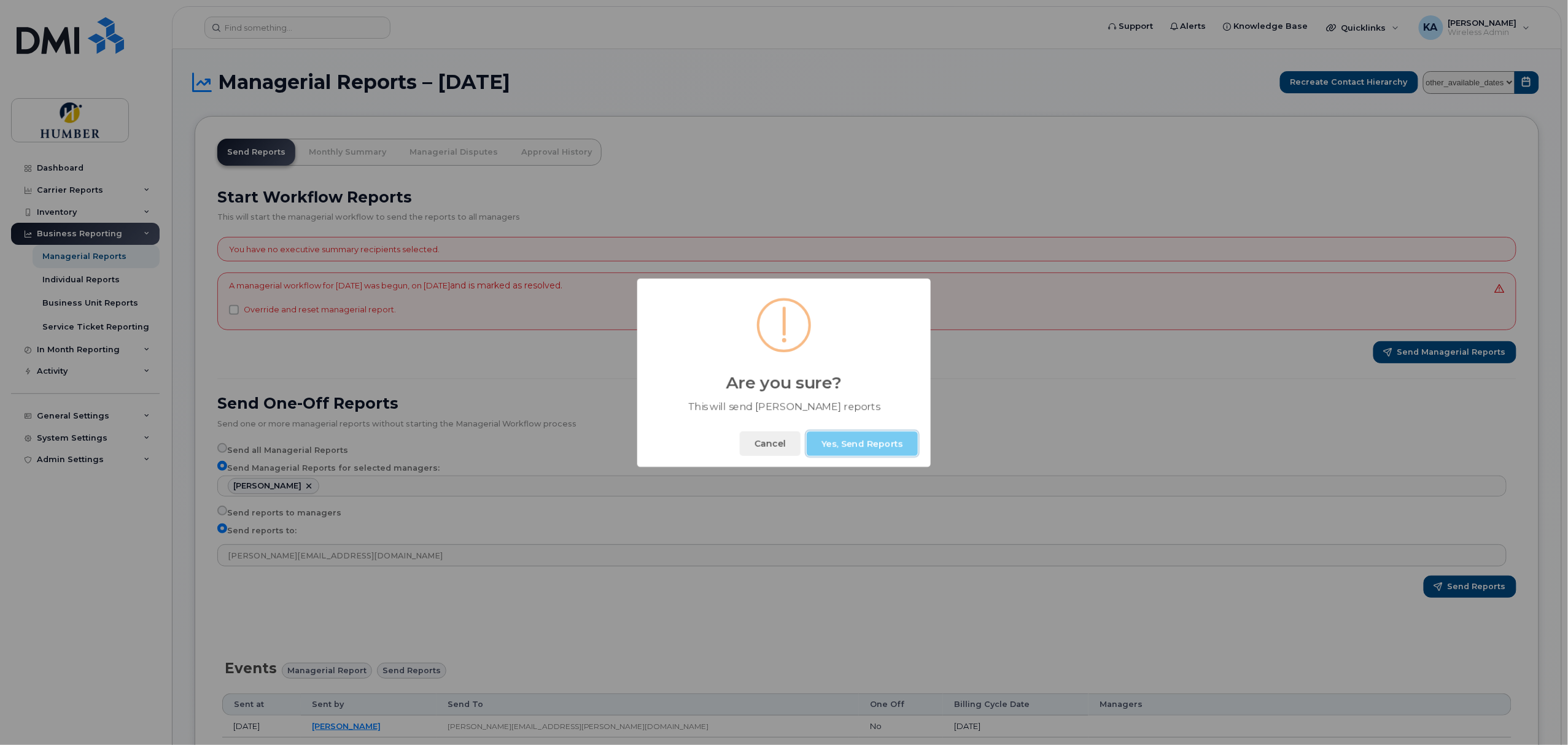
click at [857, 442] on button "Yes, Send Reports" at bounding box center [862, 444] width 111 height 25
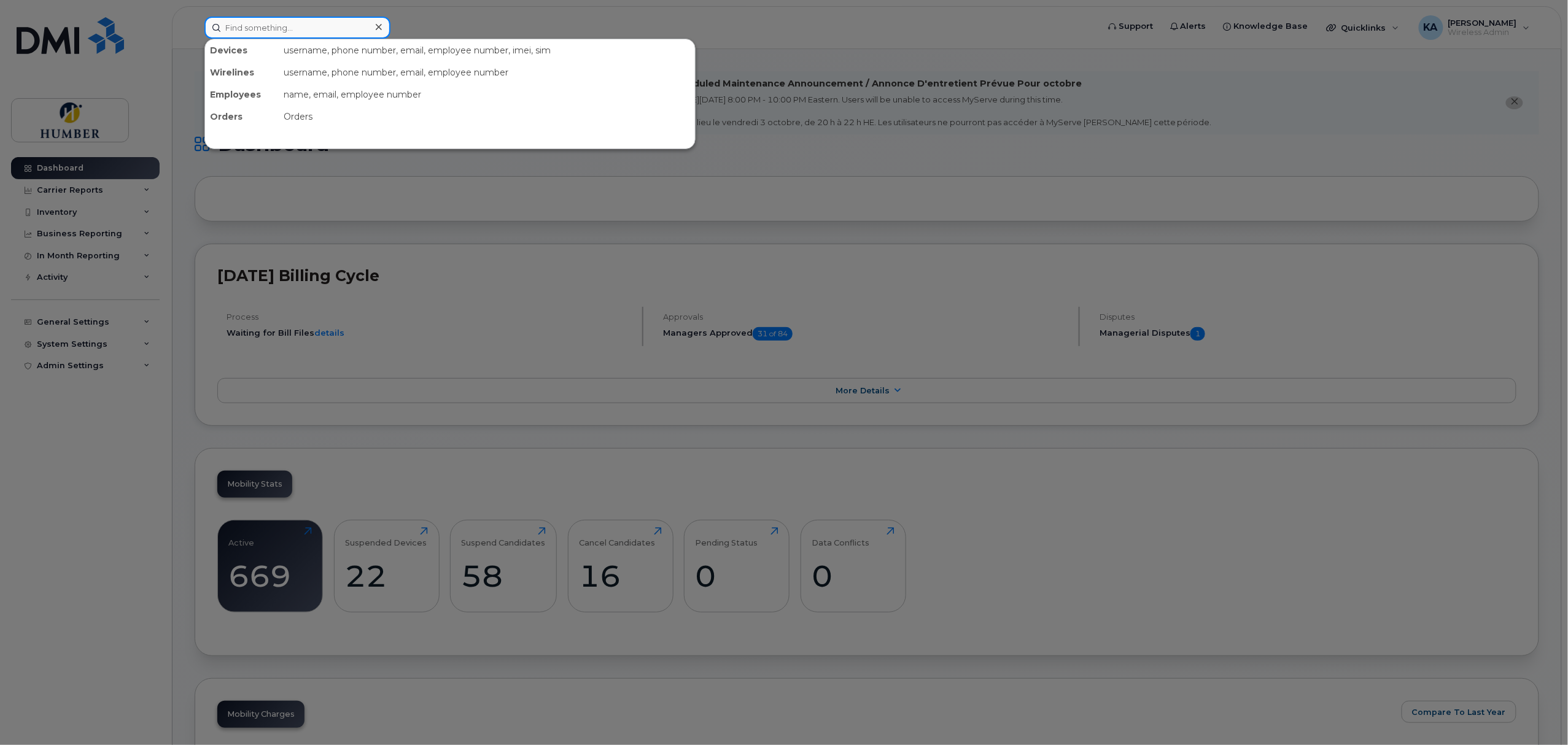
click at [251, 30] on input at bounding box center [297, 28] width 186 height 22
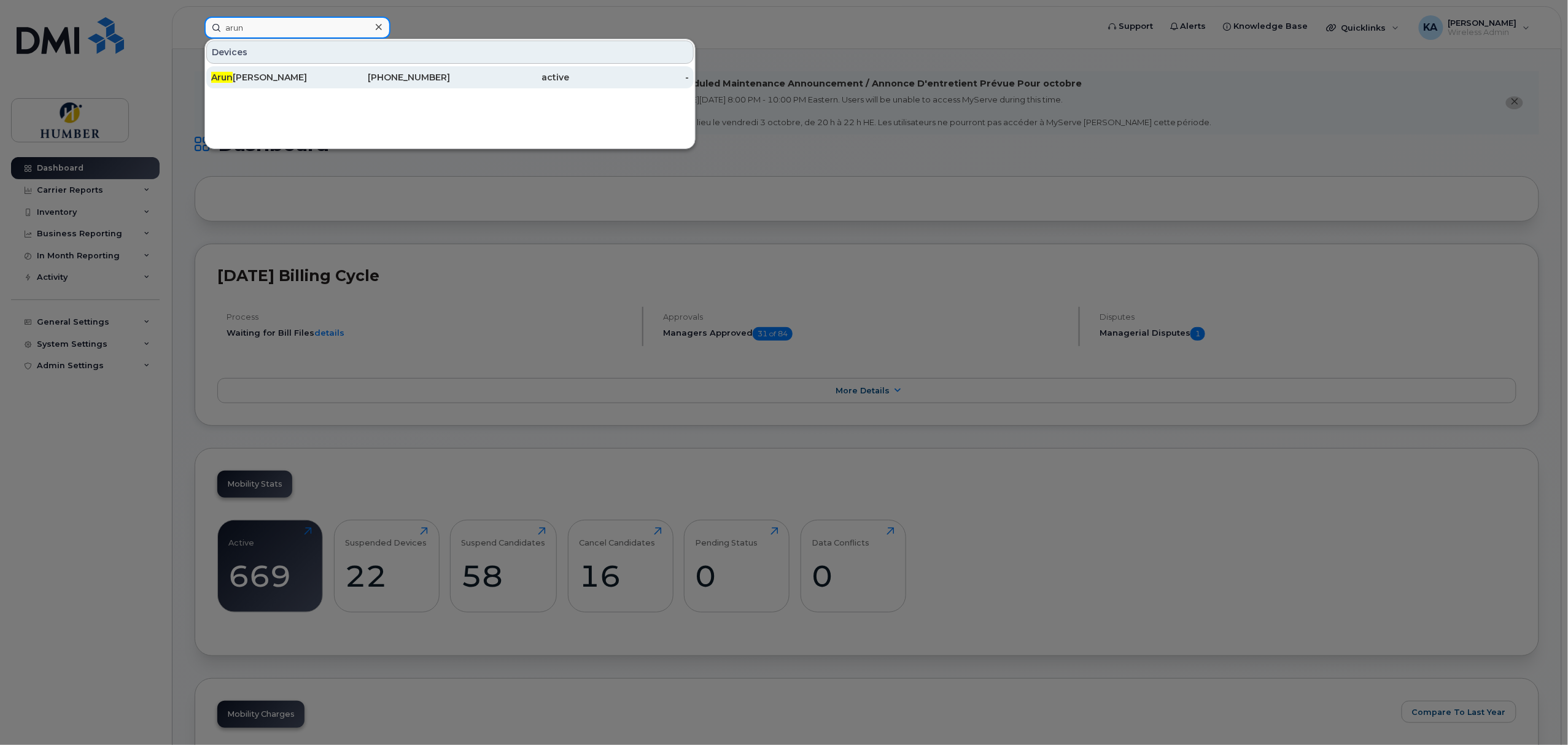
type input "arun"
click at [252, 70] on div "Arun Dhanota" at bounding box center [271, 77] width 120 height 22
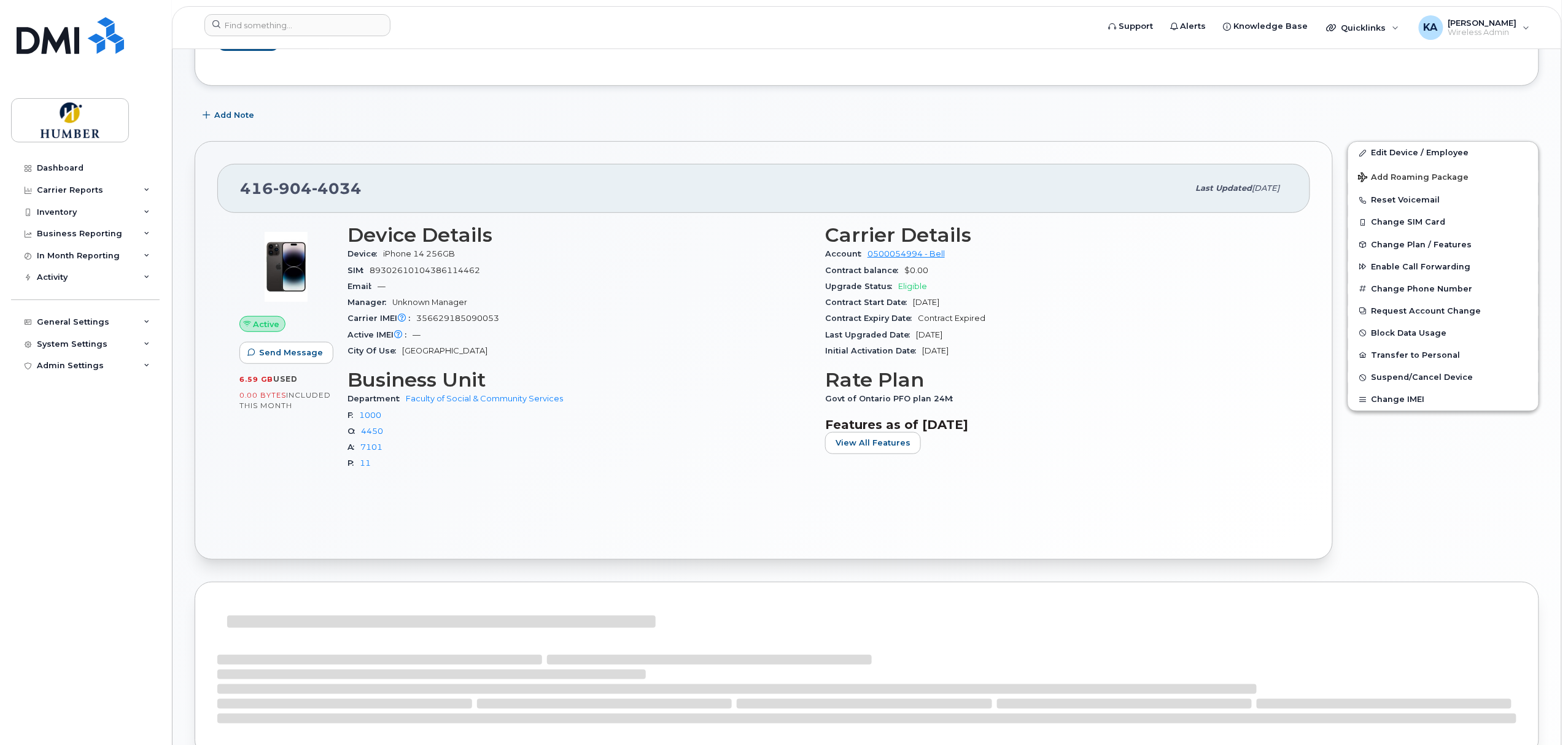
scroll to position [219, 0]
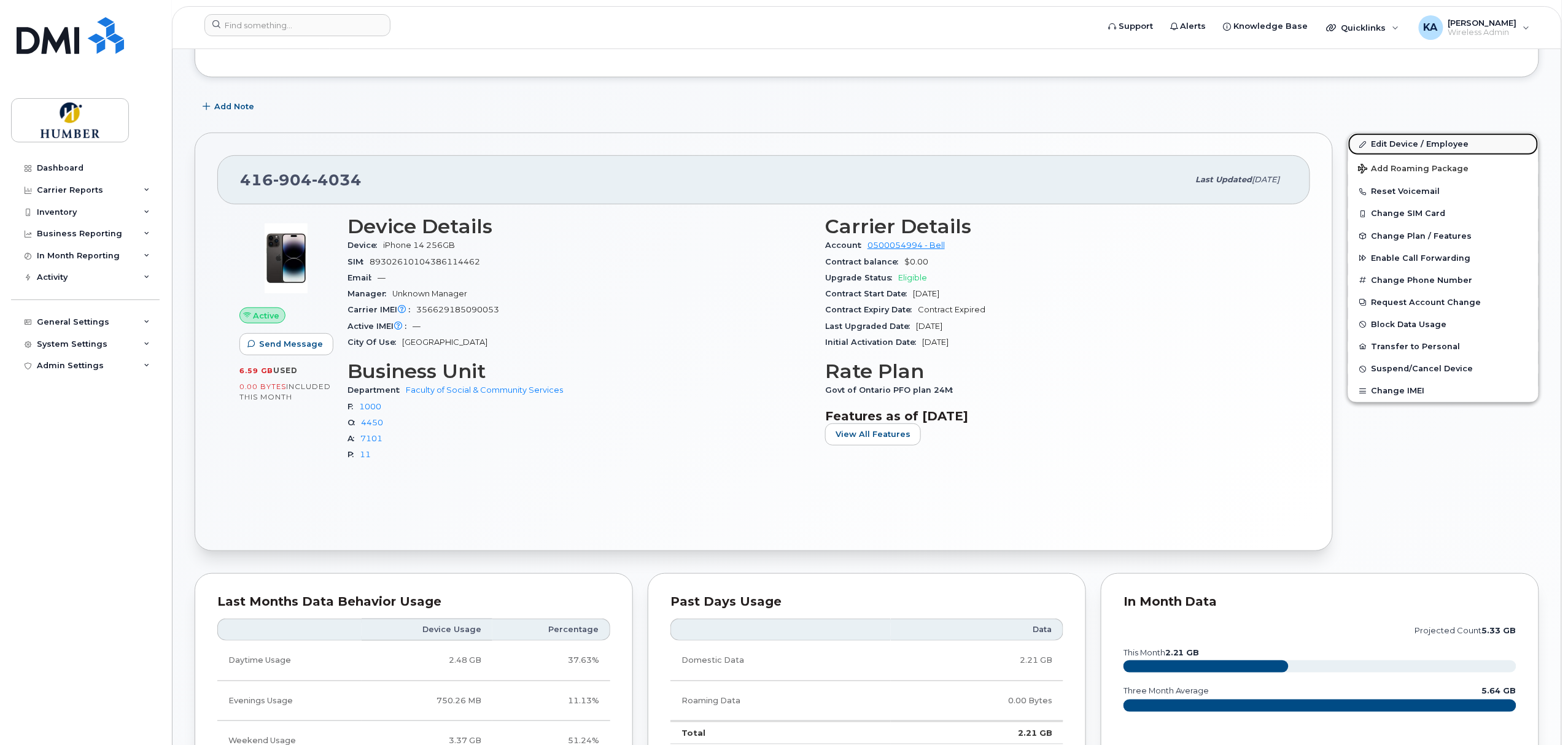
click at [1390, 143] on link "Edit Device / Employee" at bounding box center [1443, 144] width 190 height 22
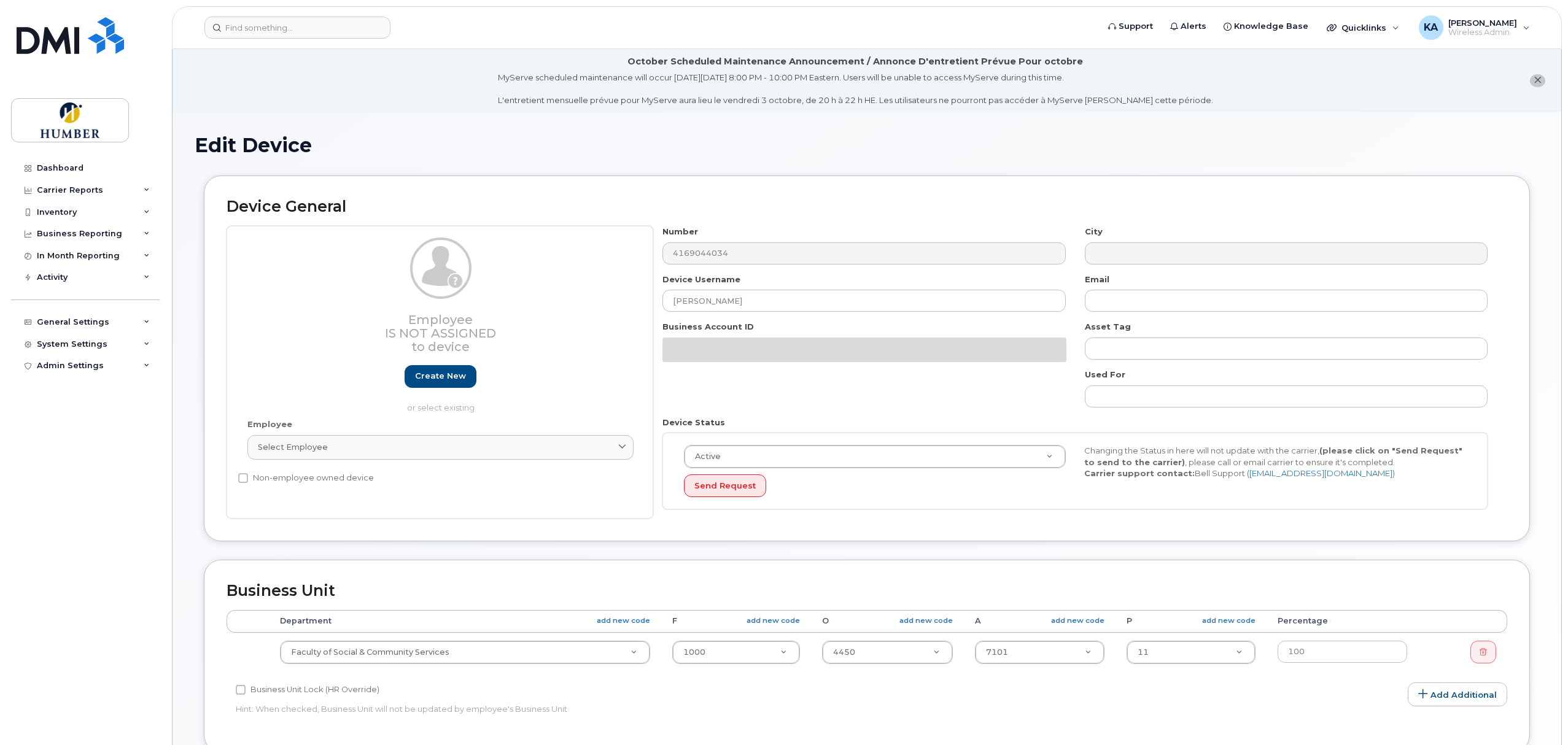
select select "5824764"
select select "5824989"
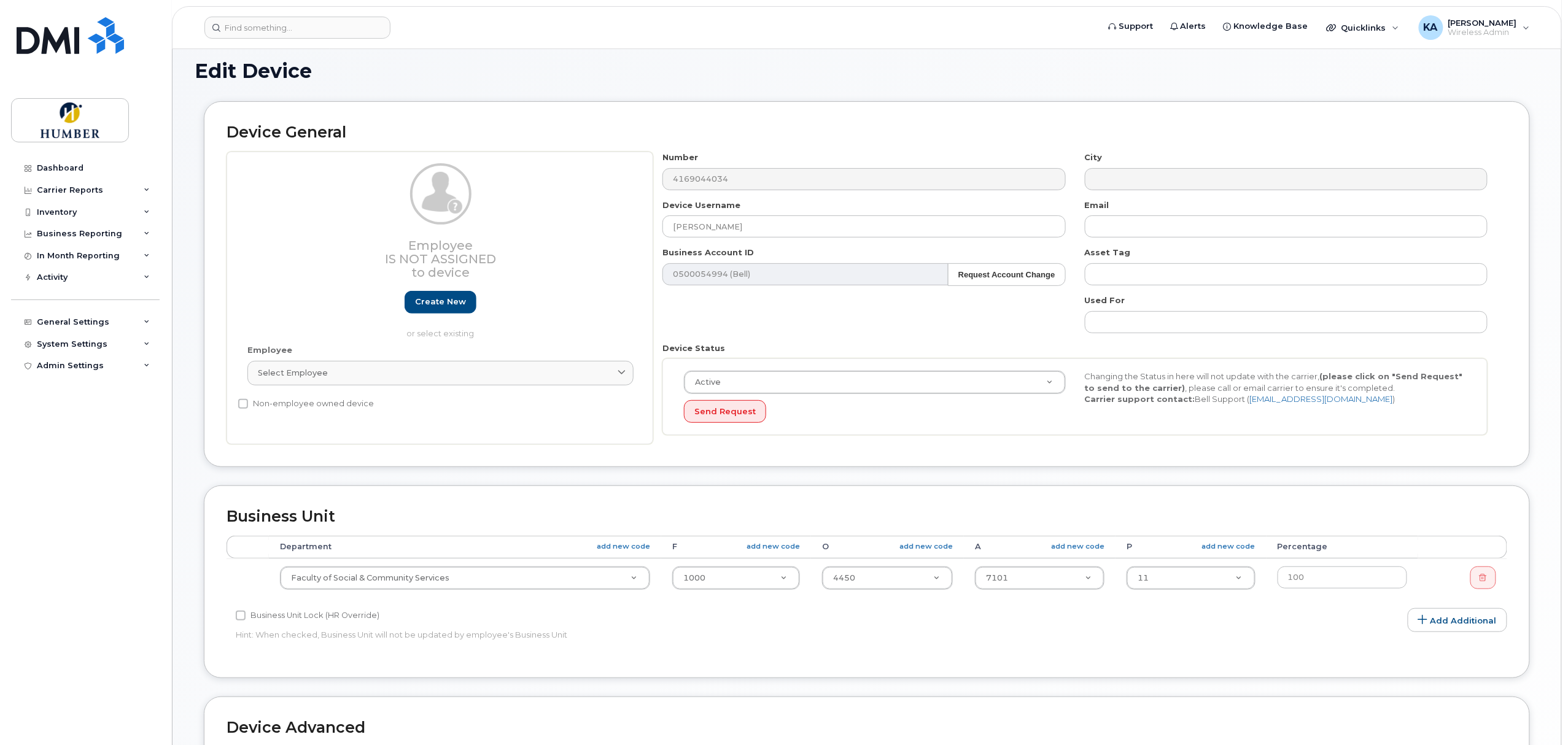
scroll to position [109, 0]
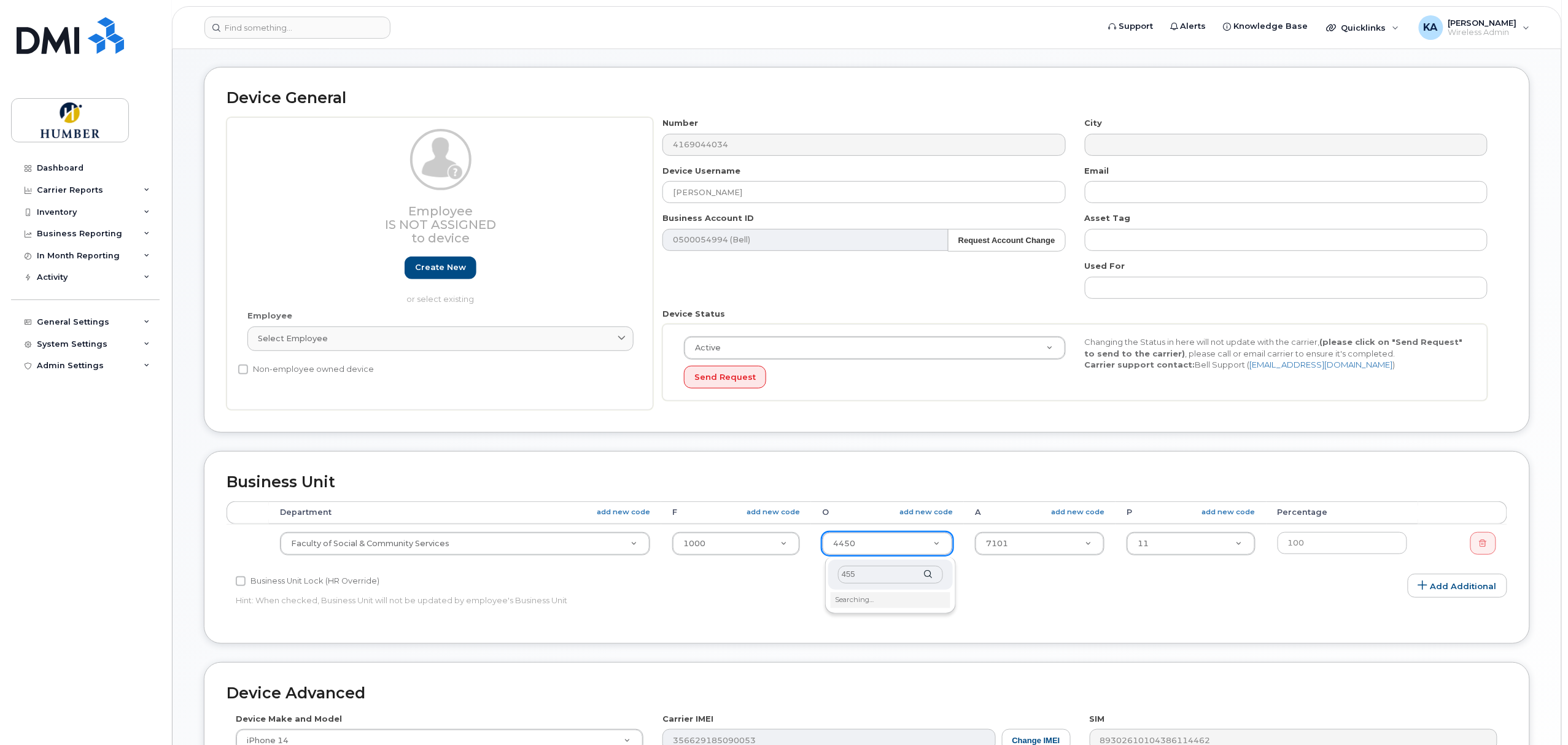
type input "4550"
click at [918, 513] on link "add new code" at bounding box center [926, 512] width 54 height 10
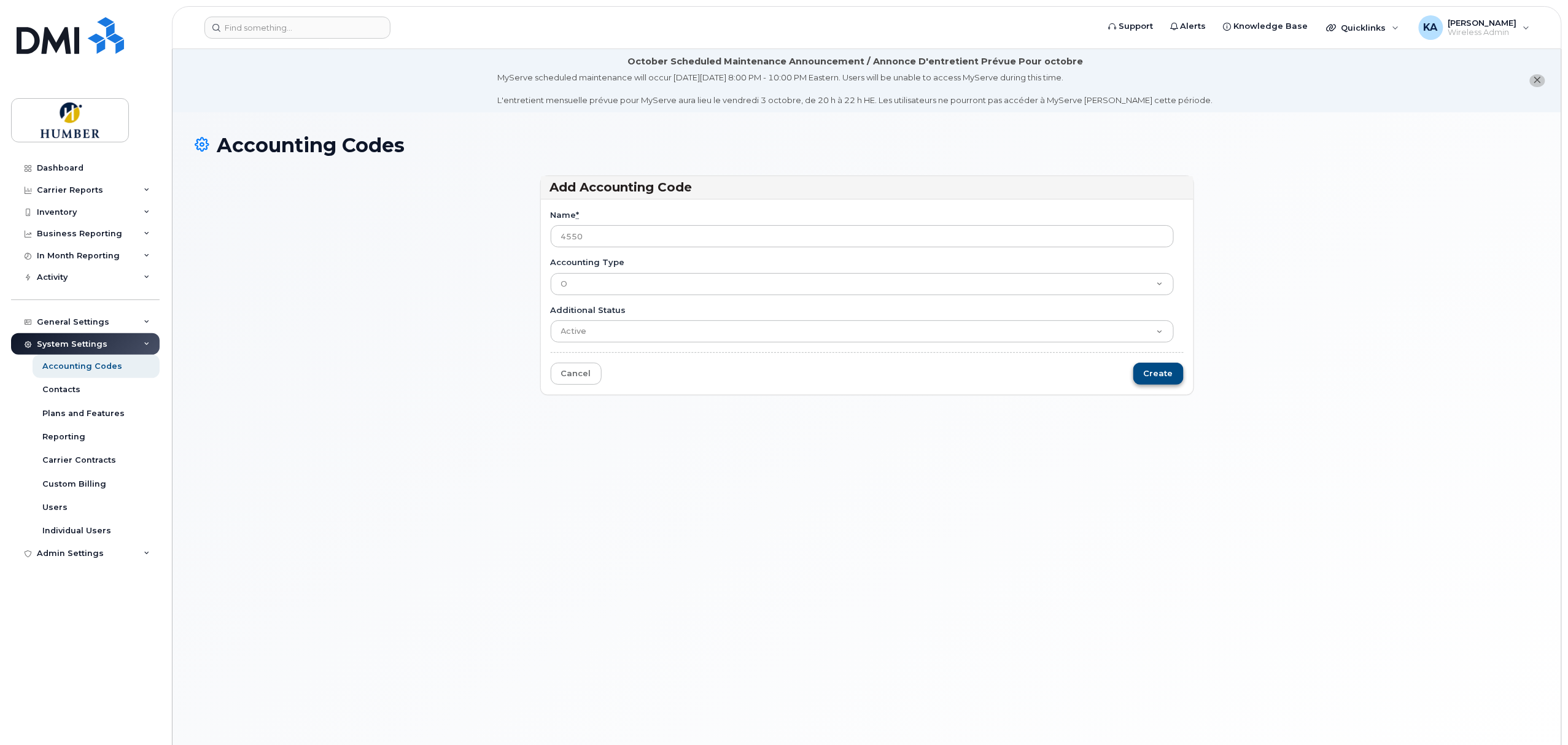
type input "4550"
click at [1153, 373] on input "Create" at bounding box center [1158, 374] width 50 height 23
type input "Saving..."
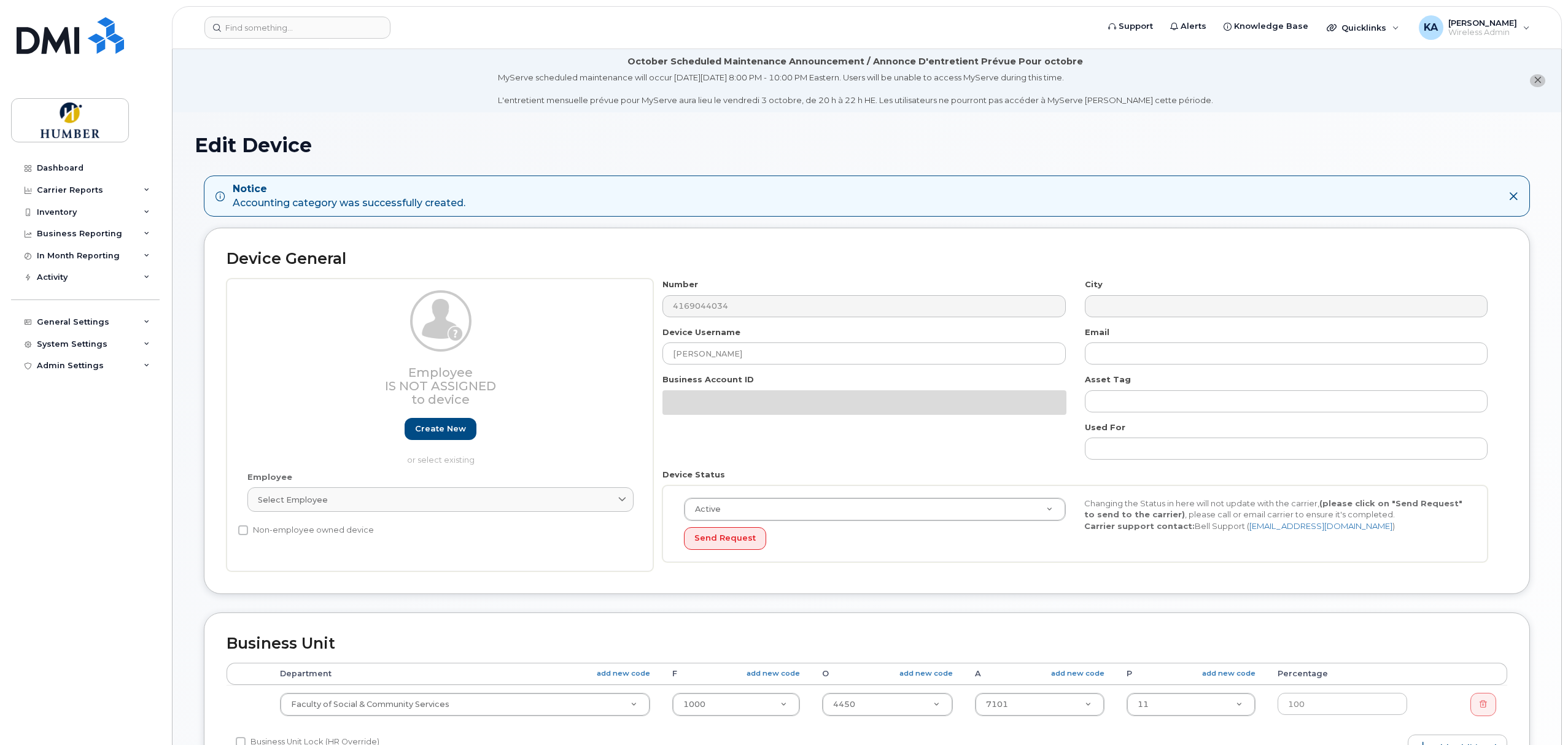
select select "5824764"
select select "5824989"
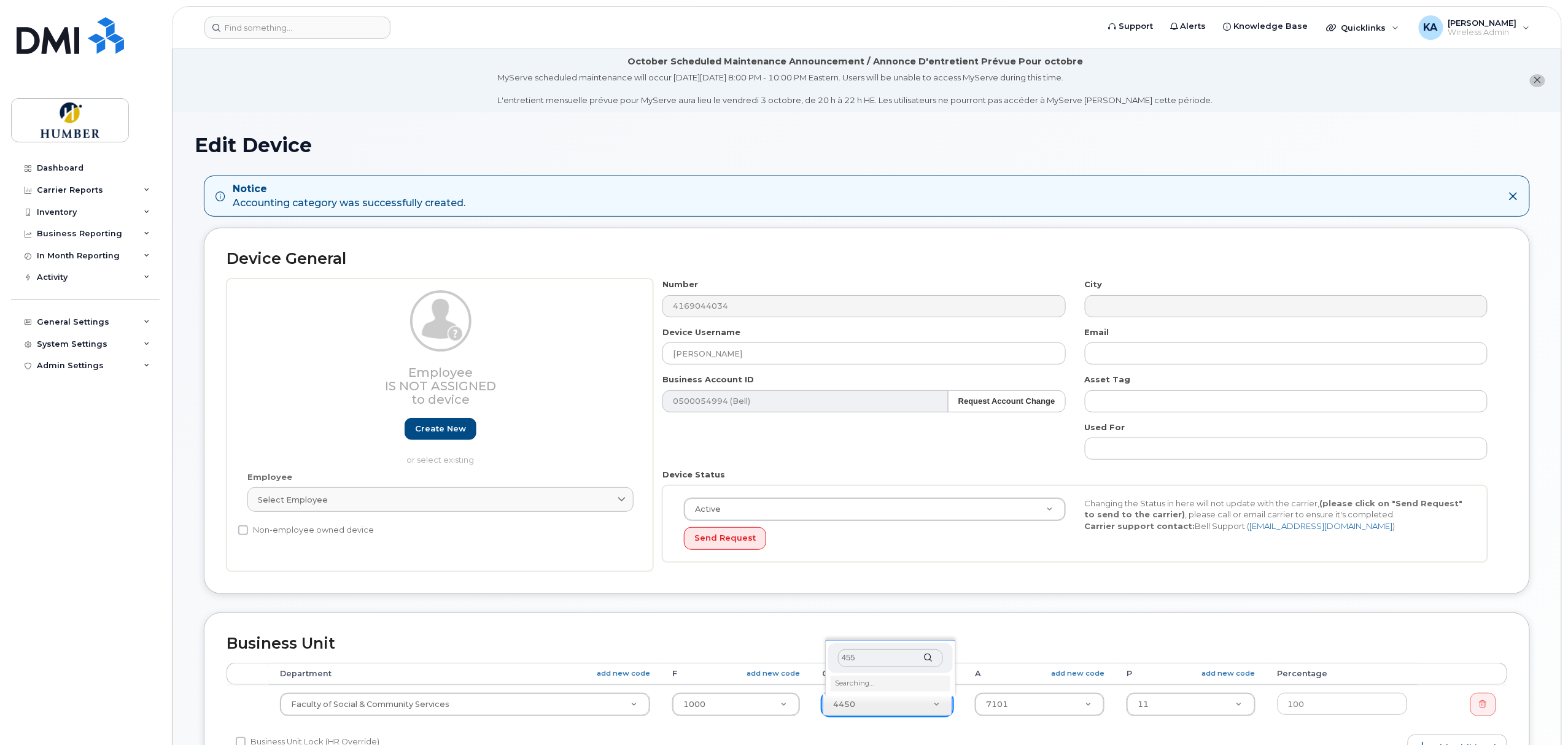
type input "4550"
type input "36132928"
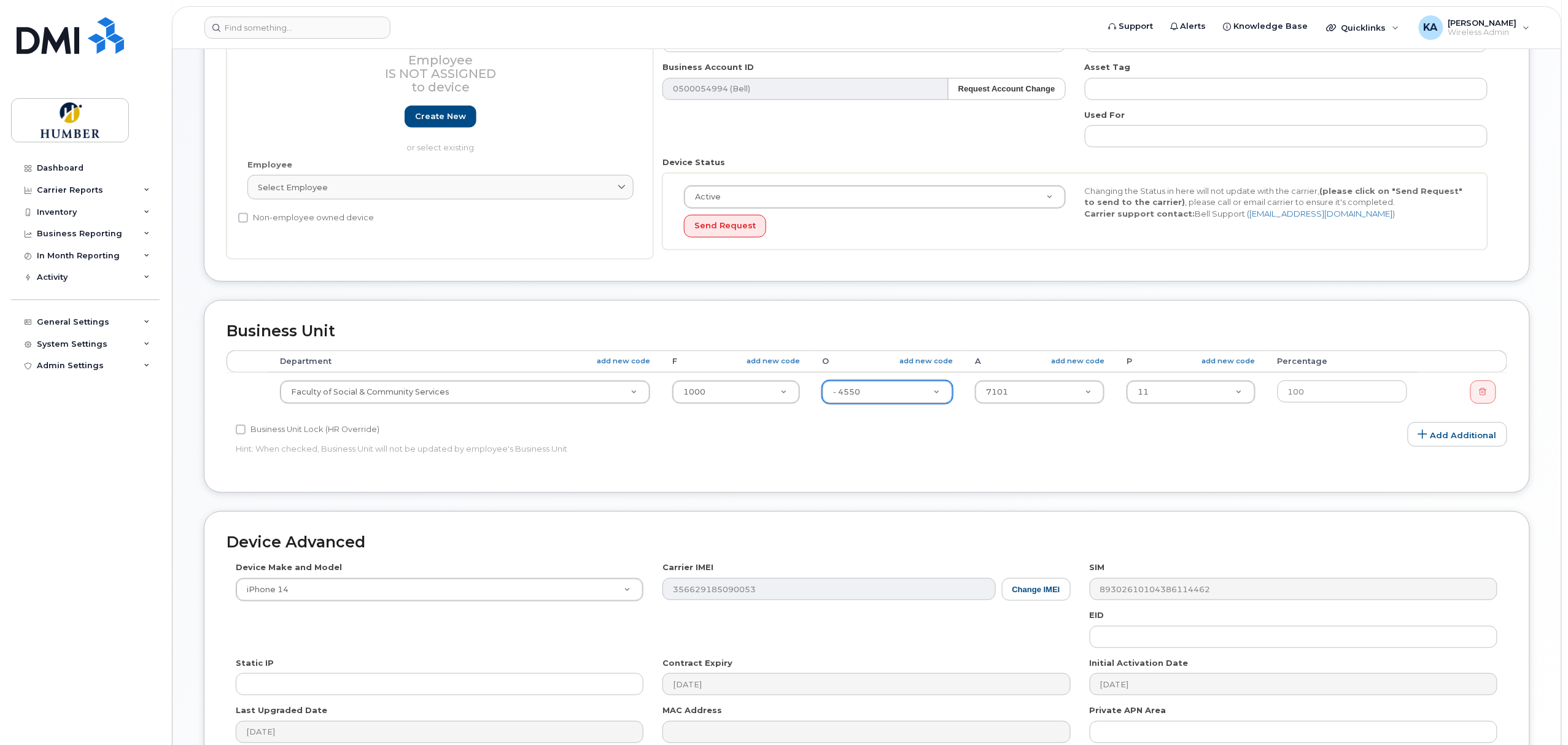
scroll to position [449, 0]
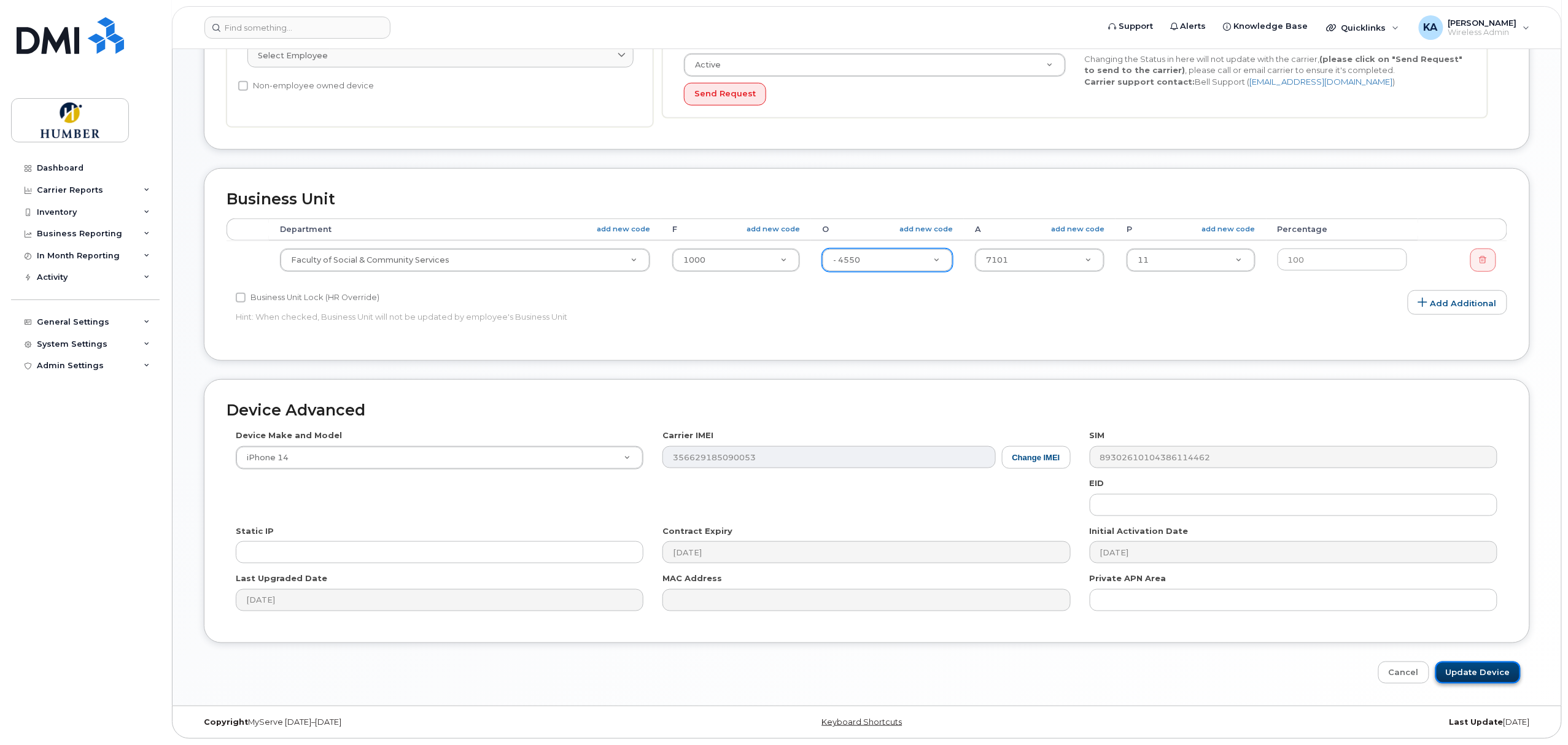
click at [1462, 668] on input "Update Device" at bounding box center [1478, 673] width 85 height 23
type input "Saving..."
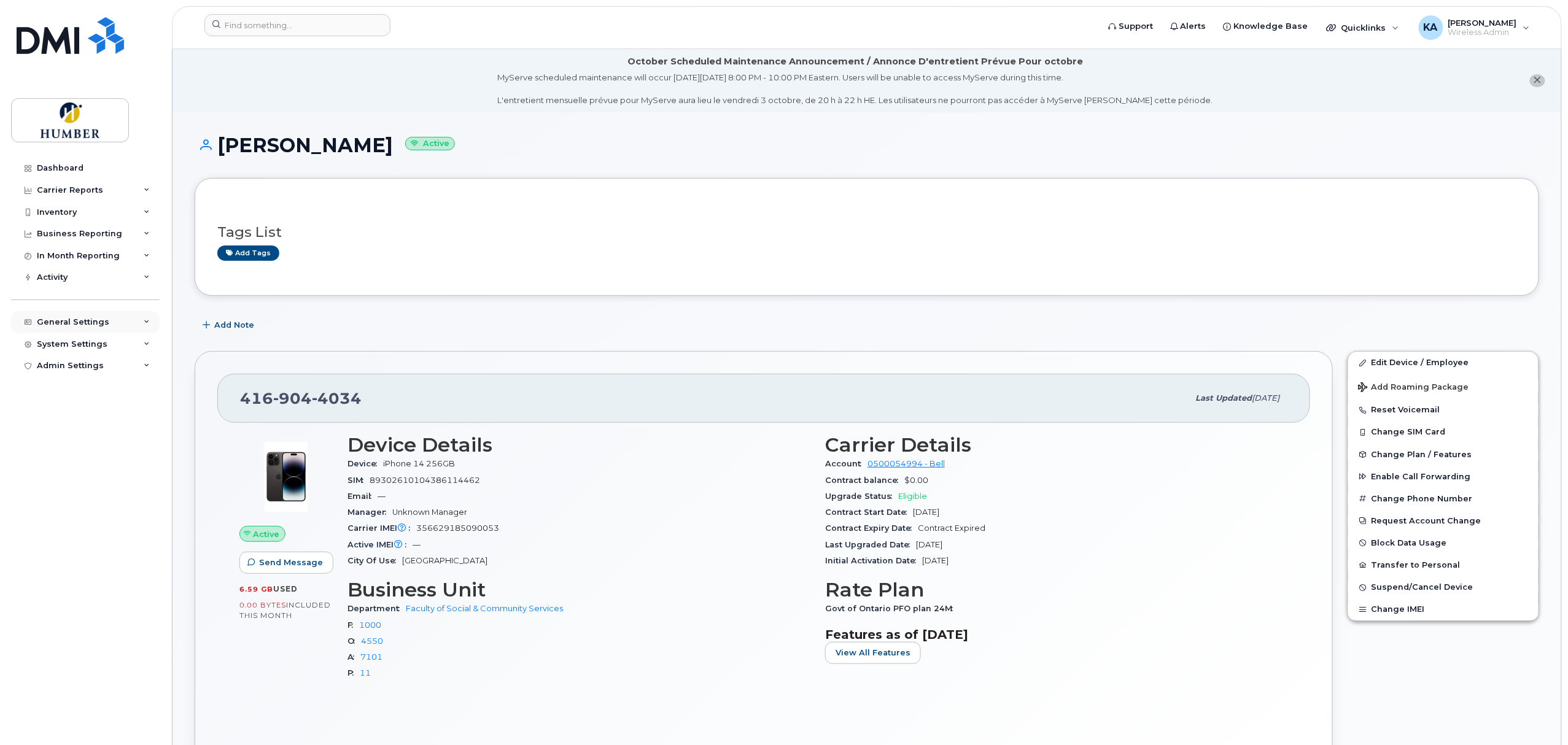
click at [81, 327] on div "General Settings" at bounding box center [73, 321] width 72 height 10
click at [87, 365] on div "Approval Mapping" at bounding box center [81, 368] width 78 height 11
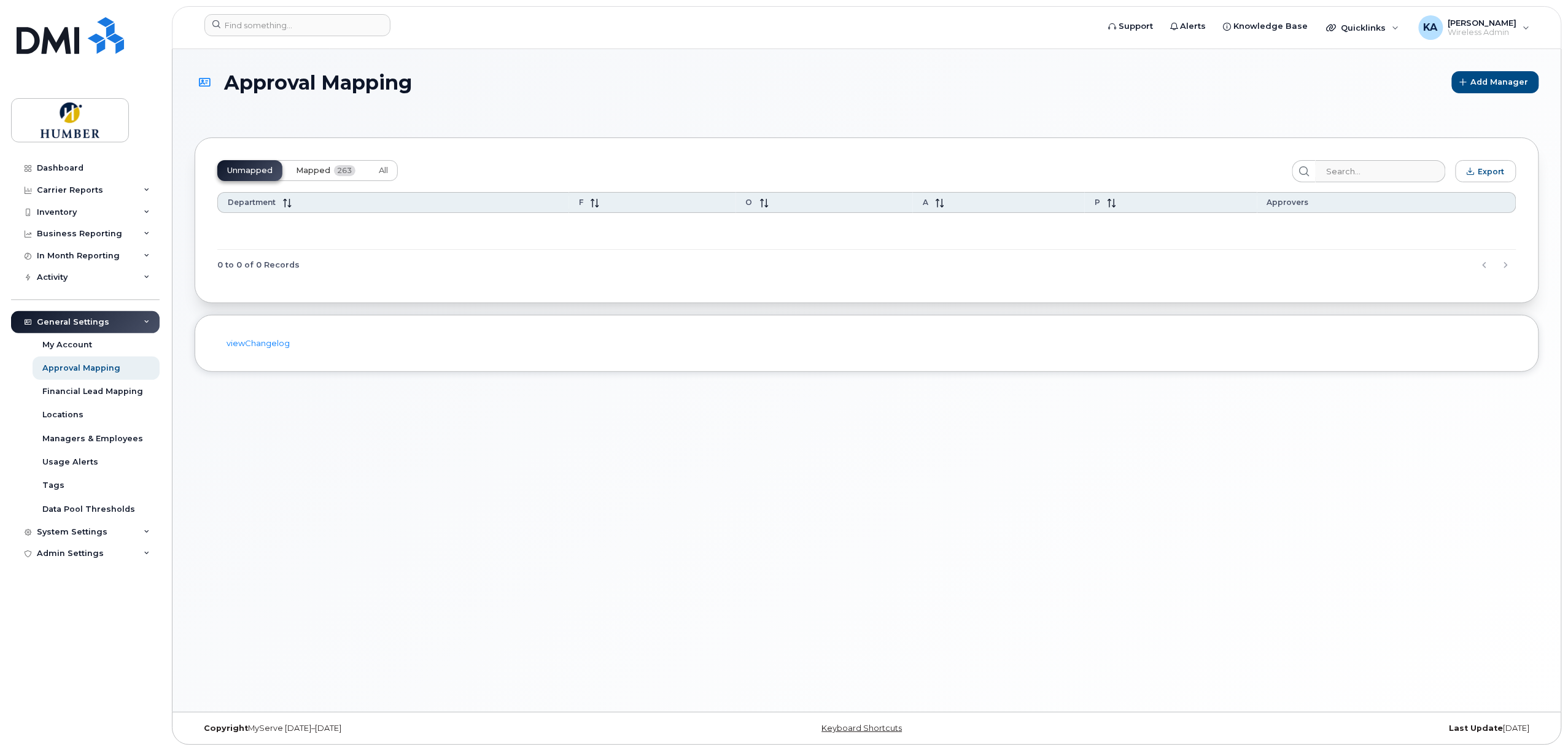
click at [316, 169] on span "Mapped" at bounding box center [313, 170] width 34 height 10
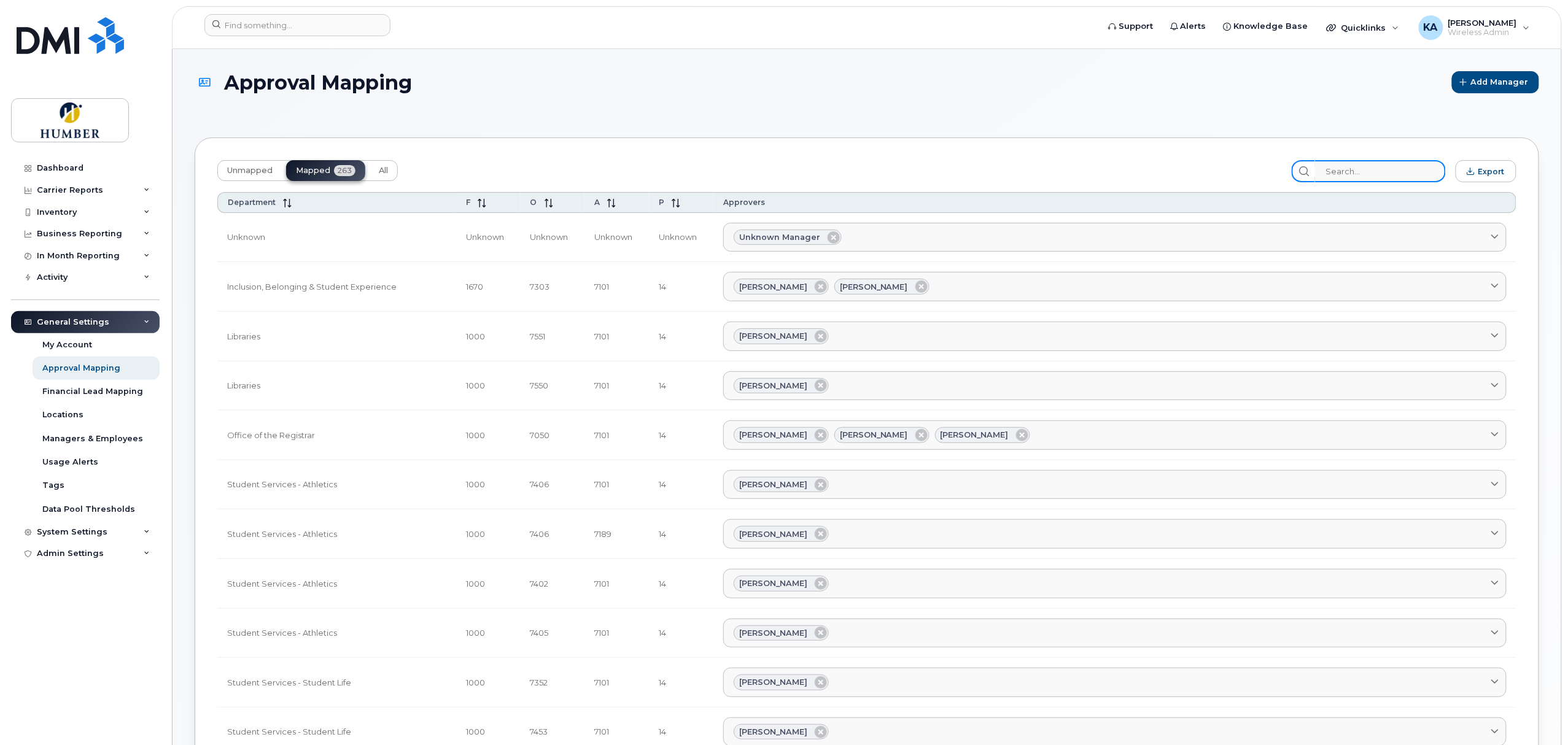
click at [1351, 170] on input "search" at bounding box center [1380, 171] width 131 height 22
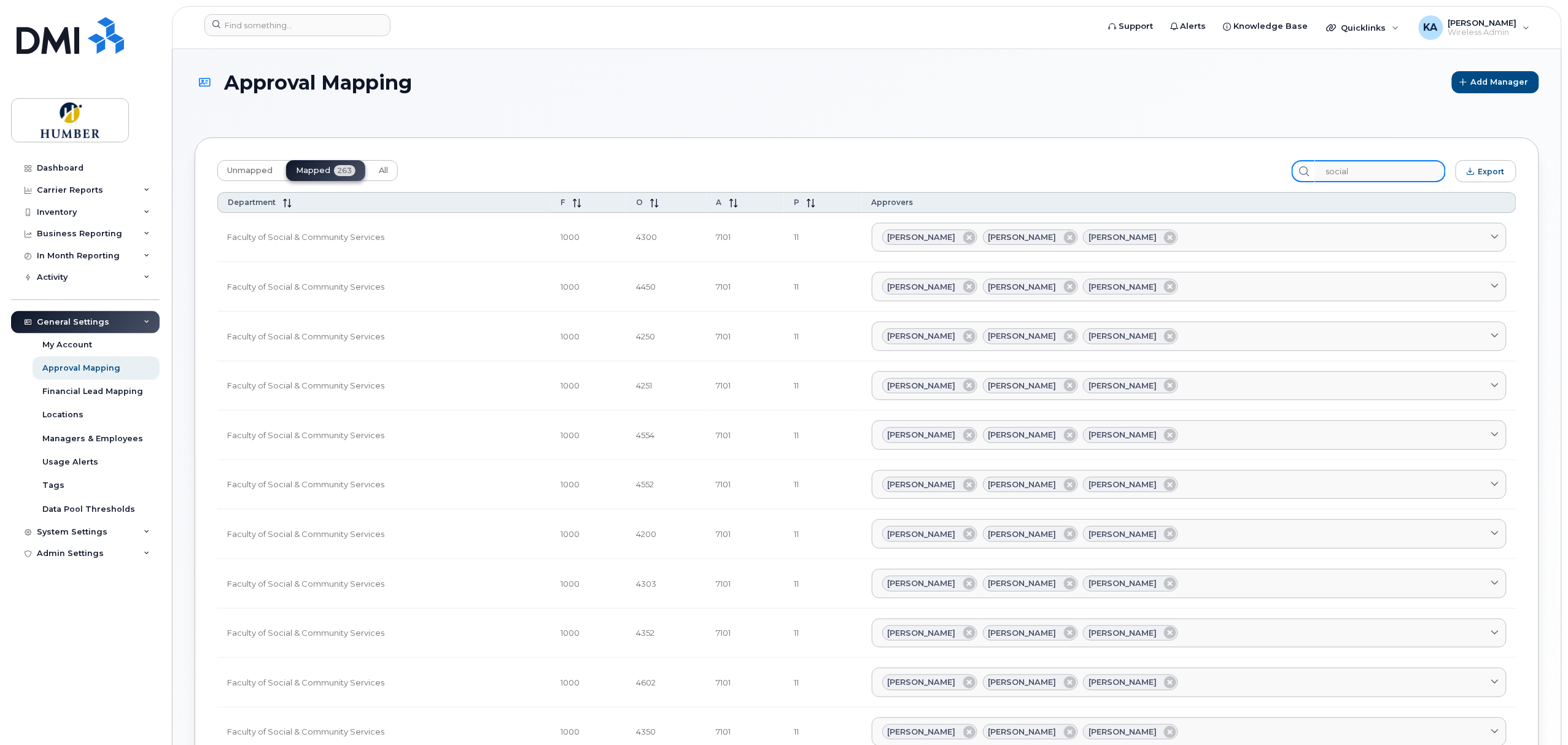
type input "social"
click at [239, 170] on span "Unmapped" at bounding box center [250, 170] width 45 height 10
